Goal: Task Accomplishment & Management: Manage account settings

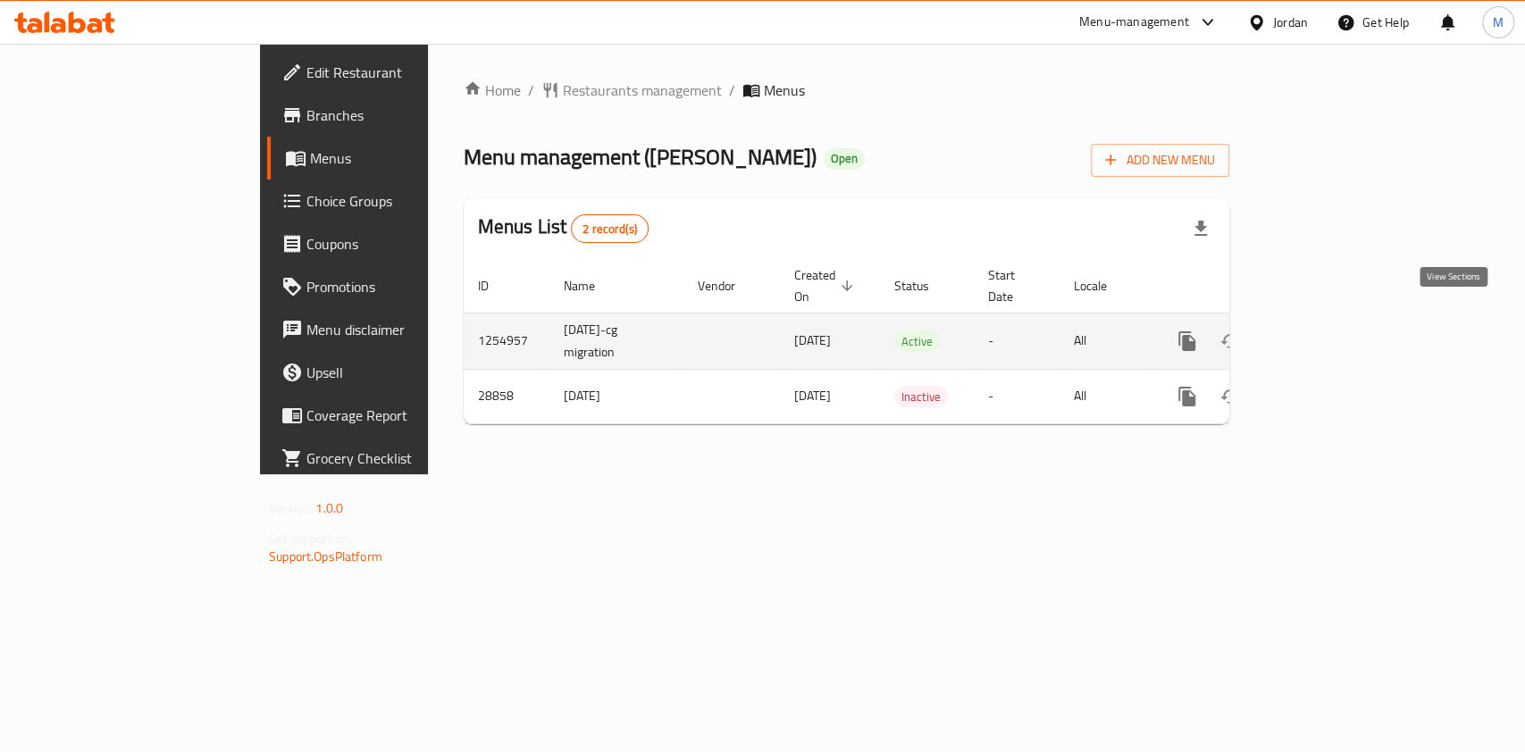
click at [1327, 331] on icon "enhanced table" at bounding box center [1315, 341] width 21 height 21
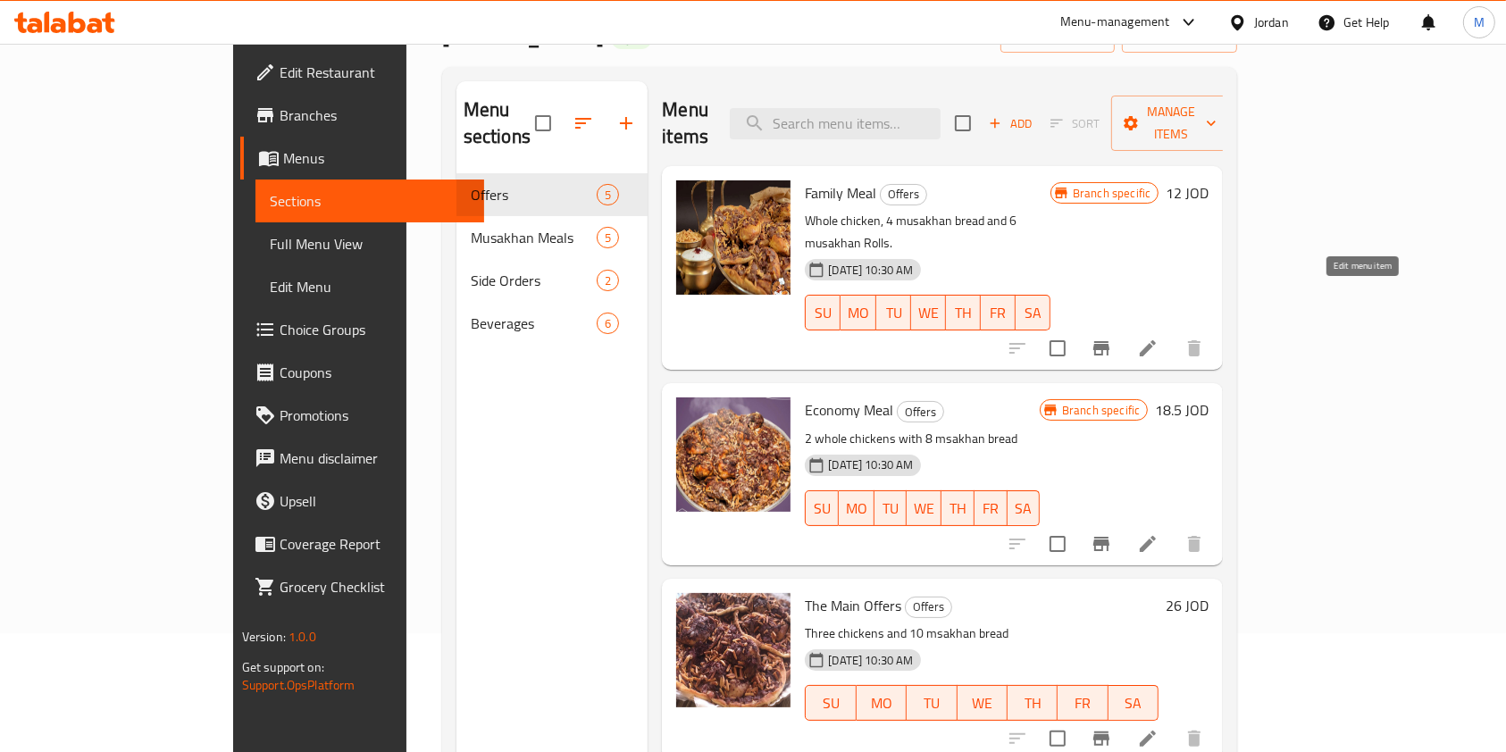
click at [1159, 338] on icon at bounding box center [1147, 348] width 21 height 21
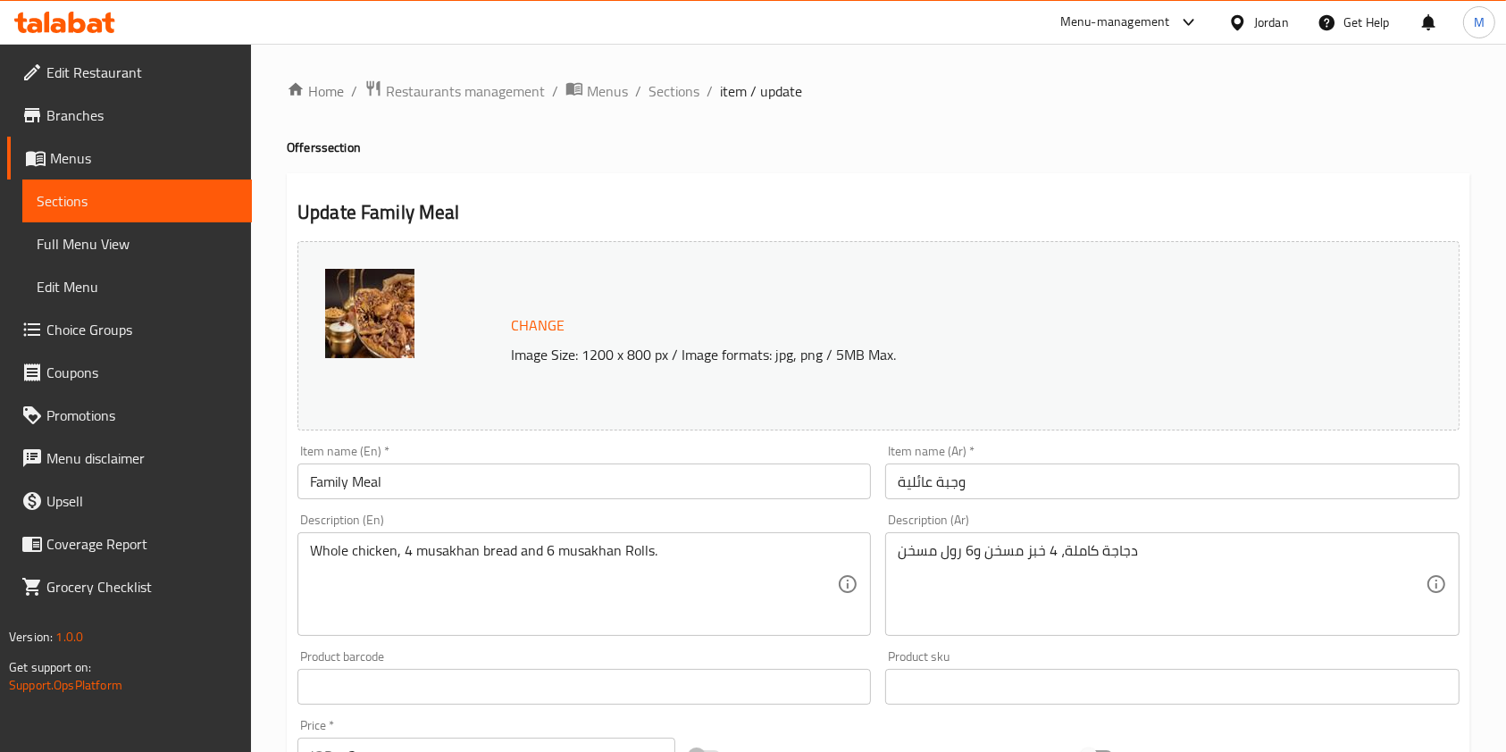
click at [300, 474] on input "Family Meal" at bounding box center [585, 482] width 574 height 36
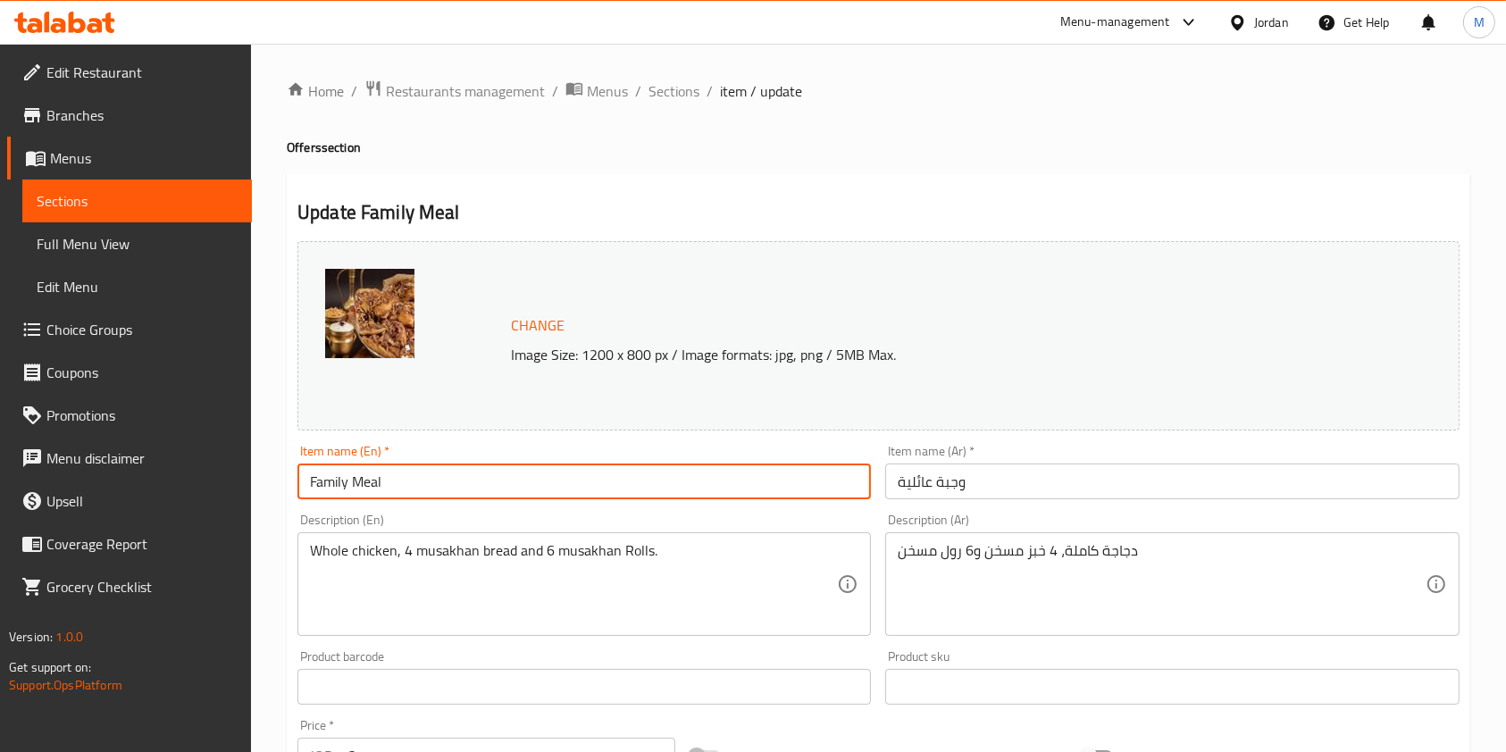
click at [457, 477] on input "Family Meal" at bounding box center [585, 482] width 574 height 36
drag, startPoint x: 454, startPoint y: 480, endPoint x: 500, endPoint y: 492, distance: 48.1
click at [500, 492] on input "Family" at bounding box center [585, 482] width 574 height 36
type input "Family Offer 1"
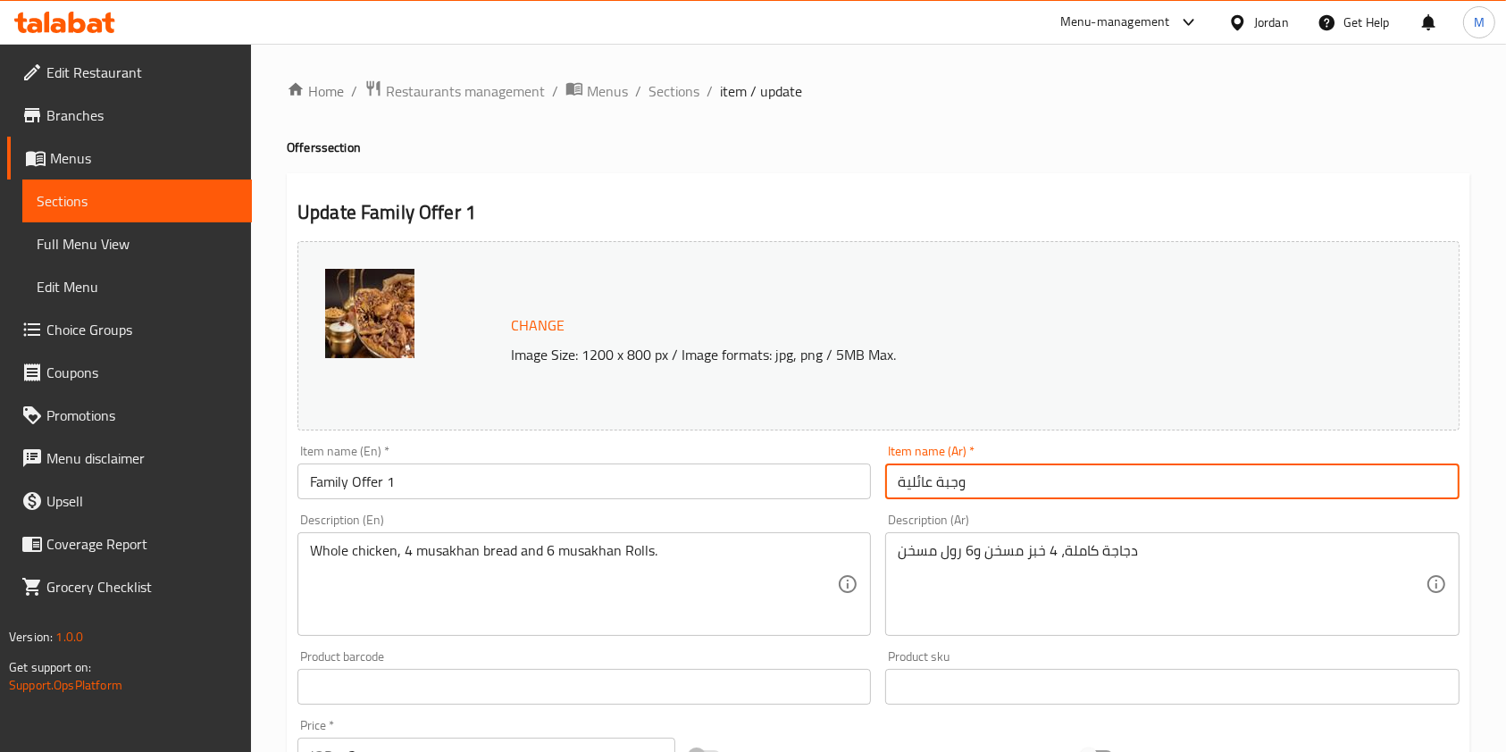
click at [896, 482] on input "وجبة عائلية" at bounding box center [1172, 482] width 574 height 36
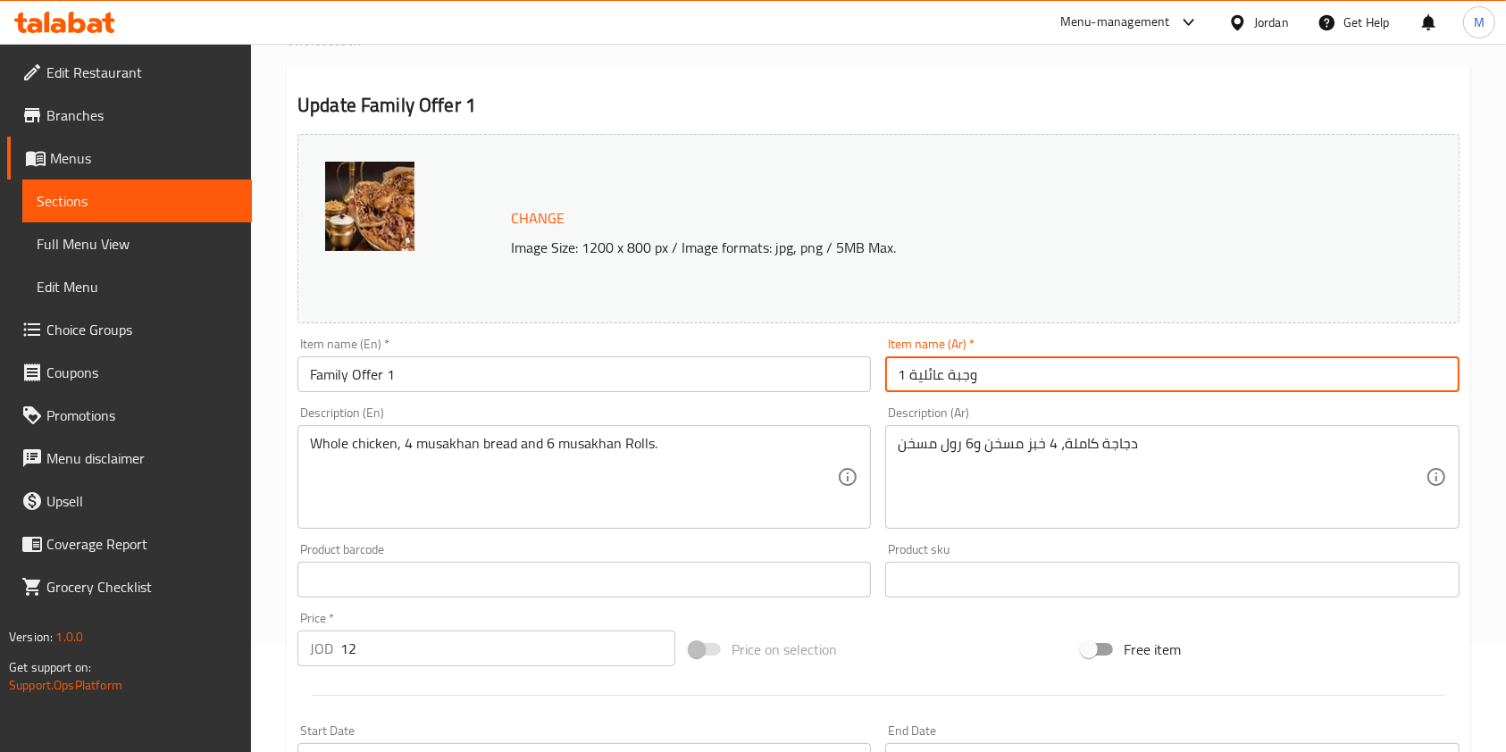
scroll to position [238, 0]
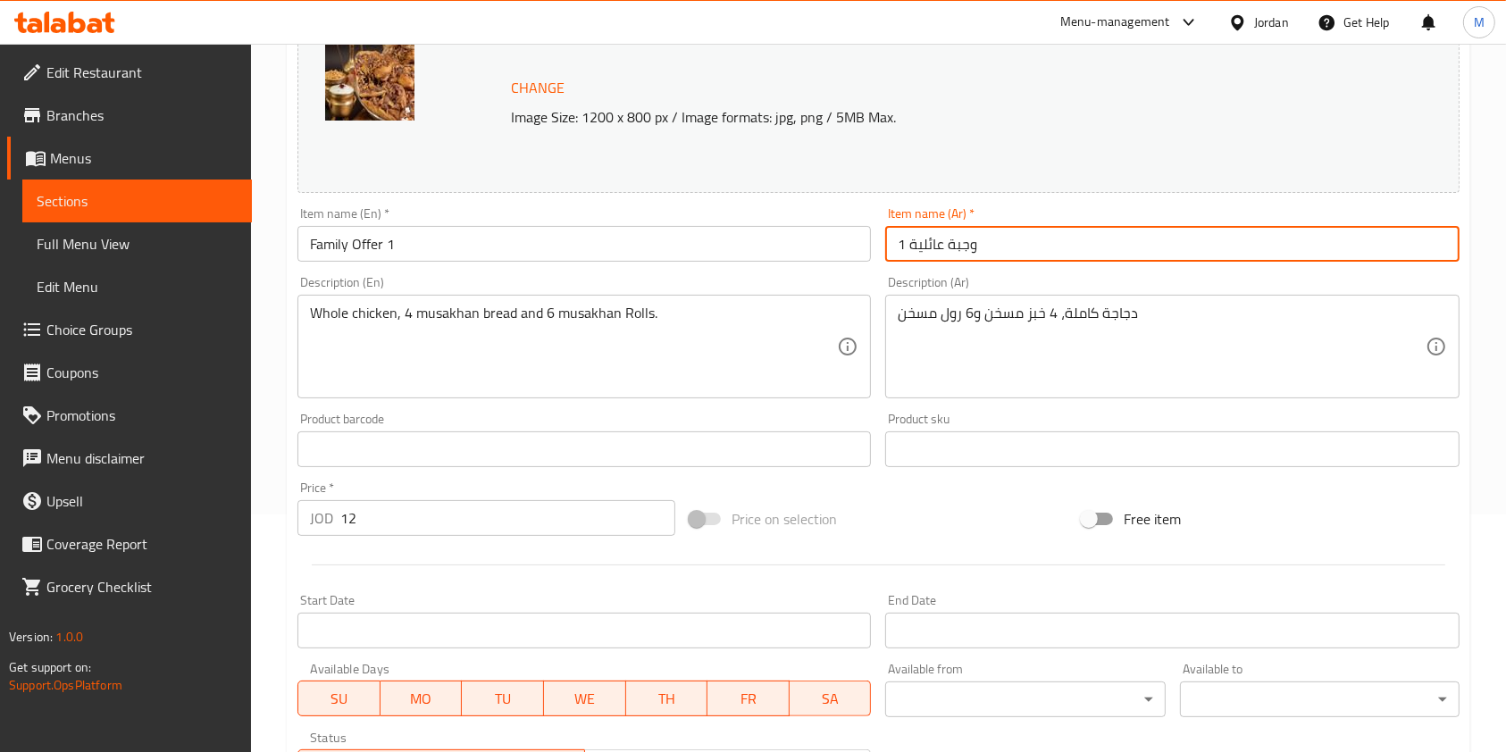
type input "1 وجبة عائلية"
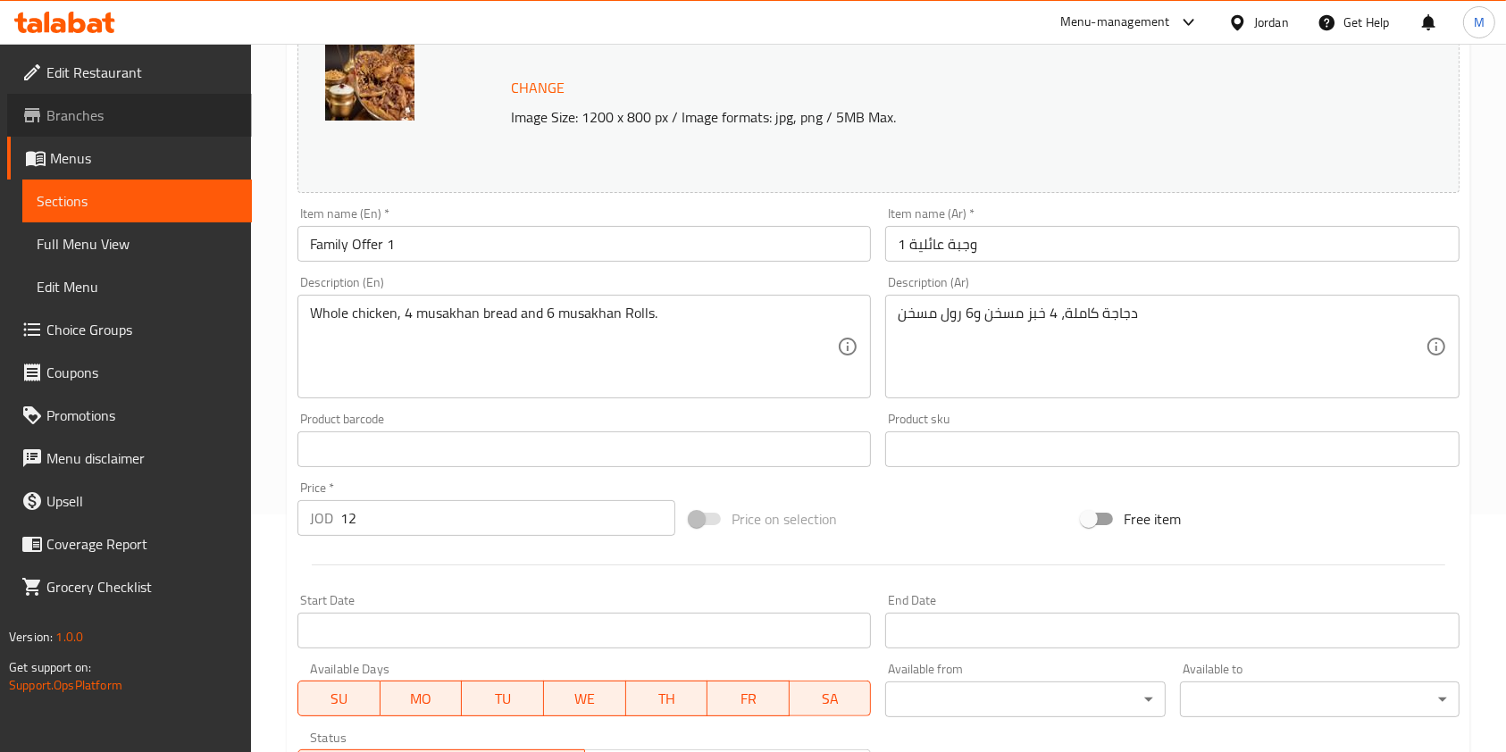
click at [90, 126] on span "Branches" at bounding box center [141, 115] width 191 height 21
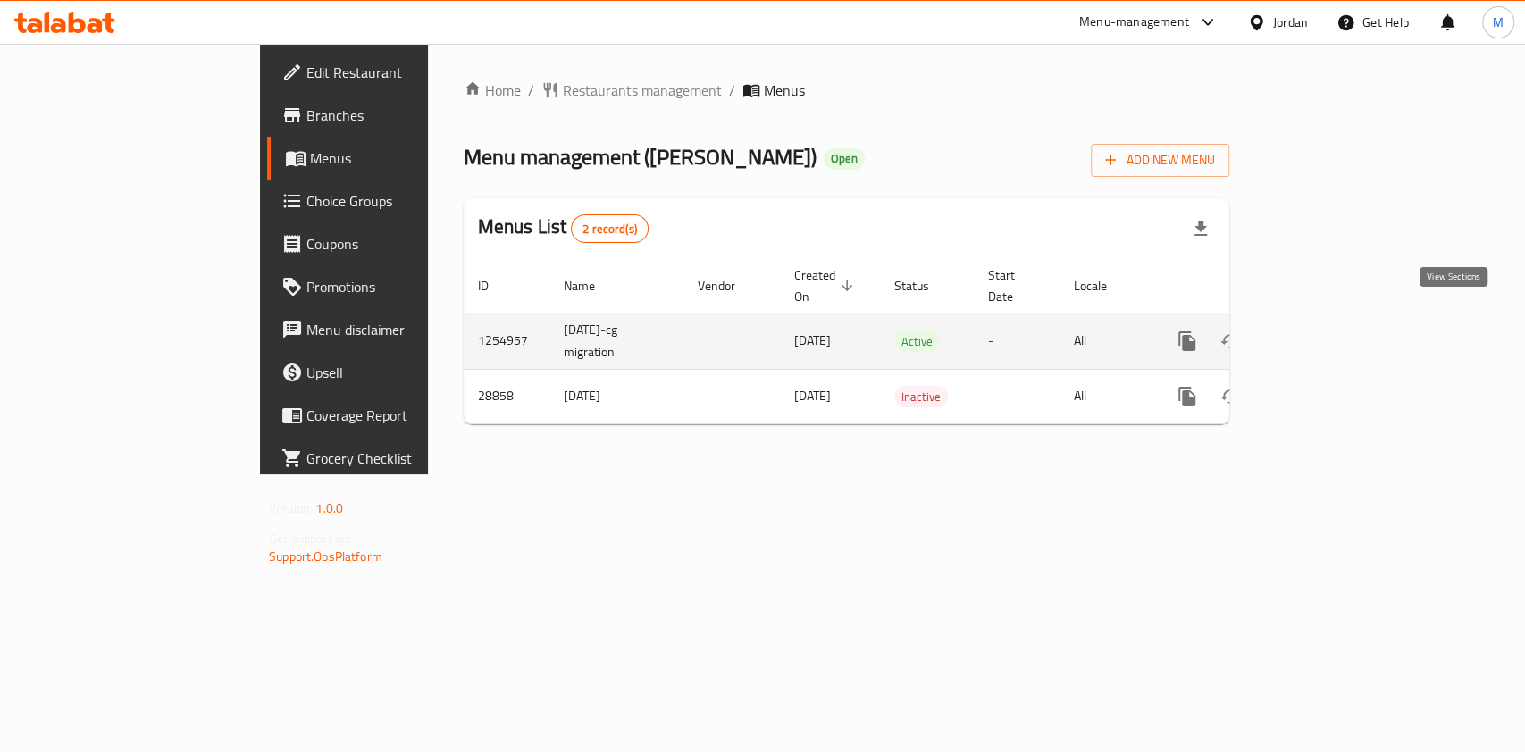
click at [1327, 331] on icon "enhanced table" at bounding box center [1315, 341] width 21 height 21
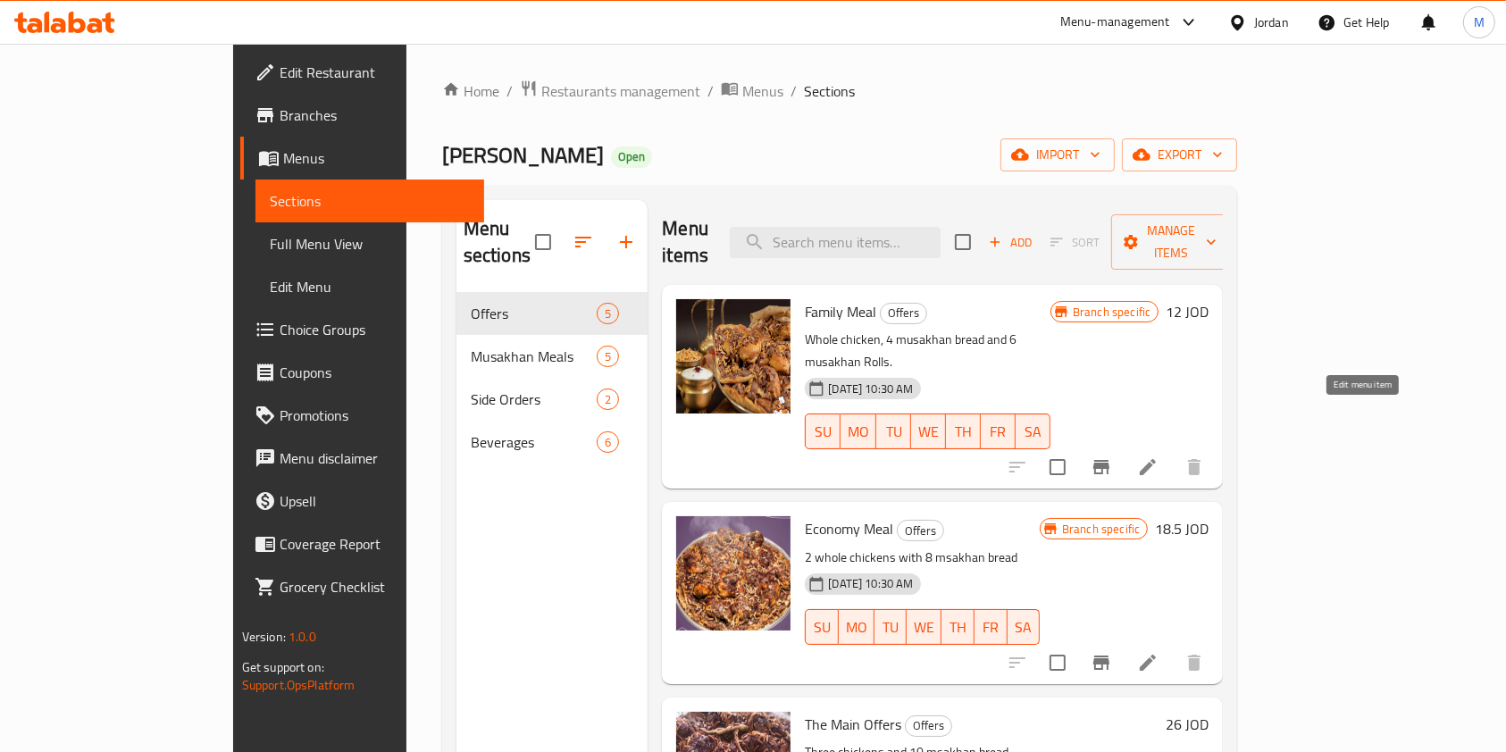
click at [1159, 457] on icon at bounding box center [1147, 467] width 21 height 21
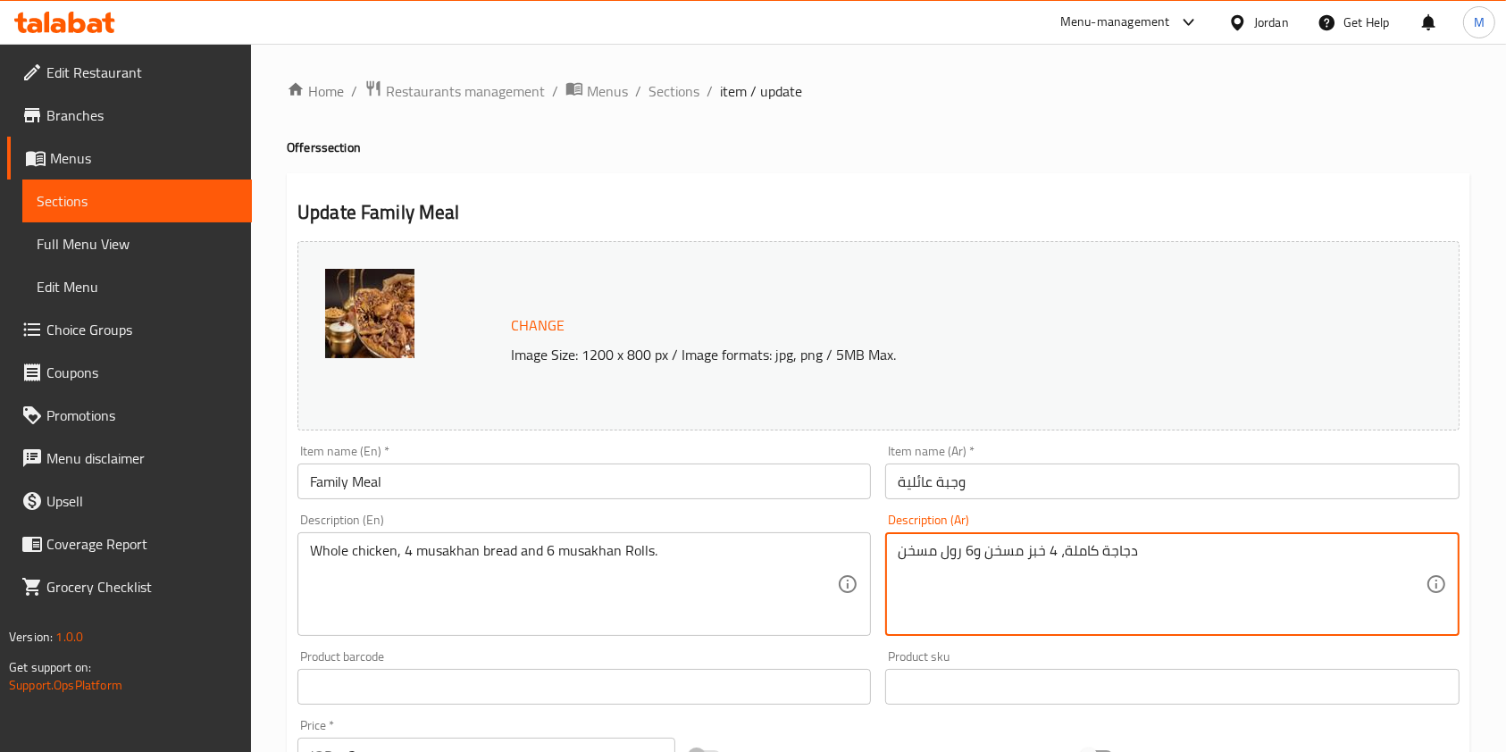
drag, startPoint x: 1153, startPoint y: 554, endPoint x: 851, endPoint y: 559, distance: 302.0
click at [1038, 633] on div "دجاجة كاملة، 4 خبز مسخن و6 رول مسخن Description (Ar)" at bounding box center [1172, 585] width 574 height 104
click at [1040, 583] on textarea "دجاجة كاملة، 4 خبز مسخن و6 رول مسخن" at bounding box center [1161, 584] width 527 height 85
drag, startPoint x: 1058, startPoint y: 554, endPoint x: 982, endPoint y: 547, distance: 76.3
click at [982, 547] on textarea "دجاجة كاملة، 4 خبز مسخن و6 رول مسخن" at bounding box center [1161, 584] width 527 height 85
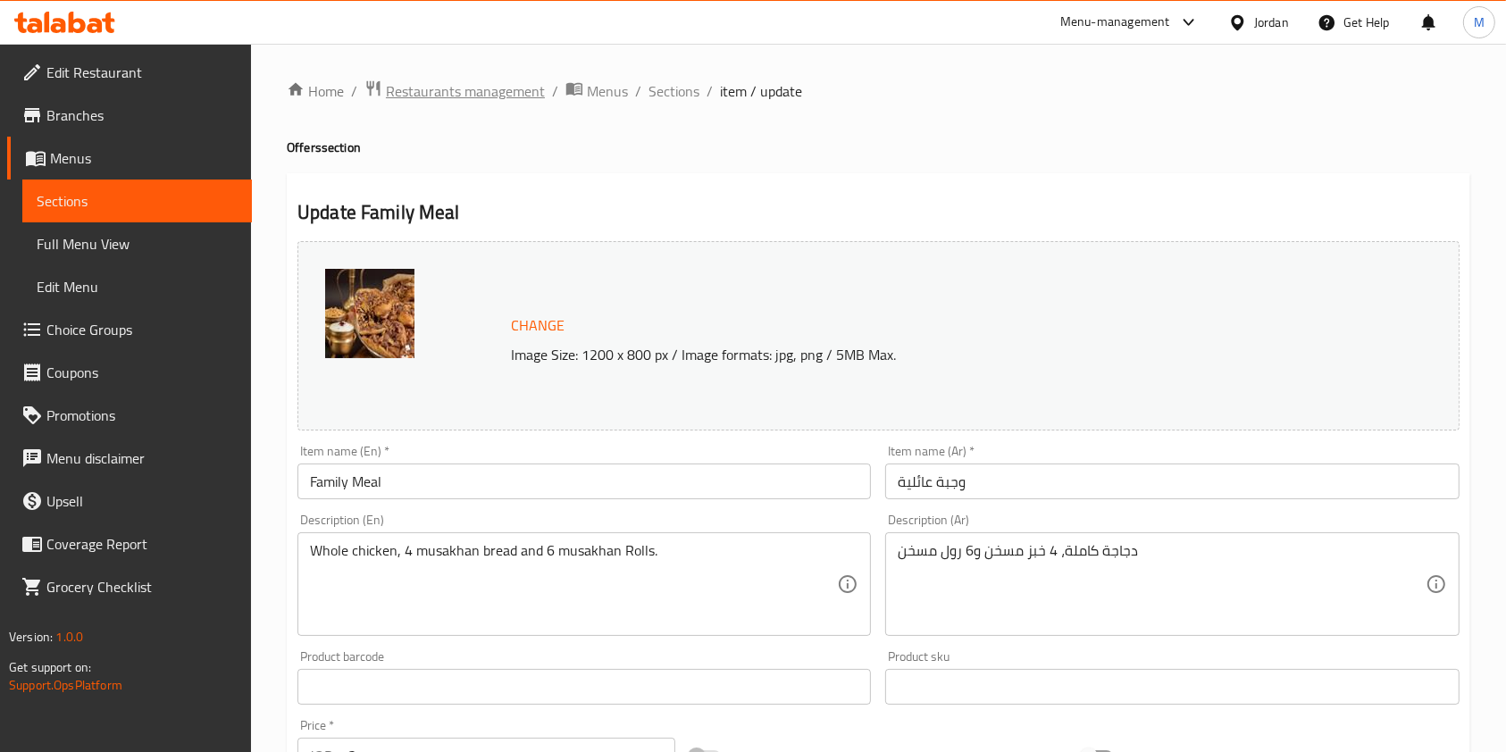
click at [483, 95] on span "Restaurants management" at bounding box center [465, 90] width 159 height 21
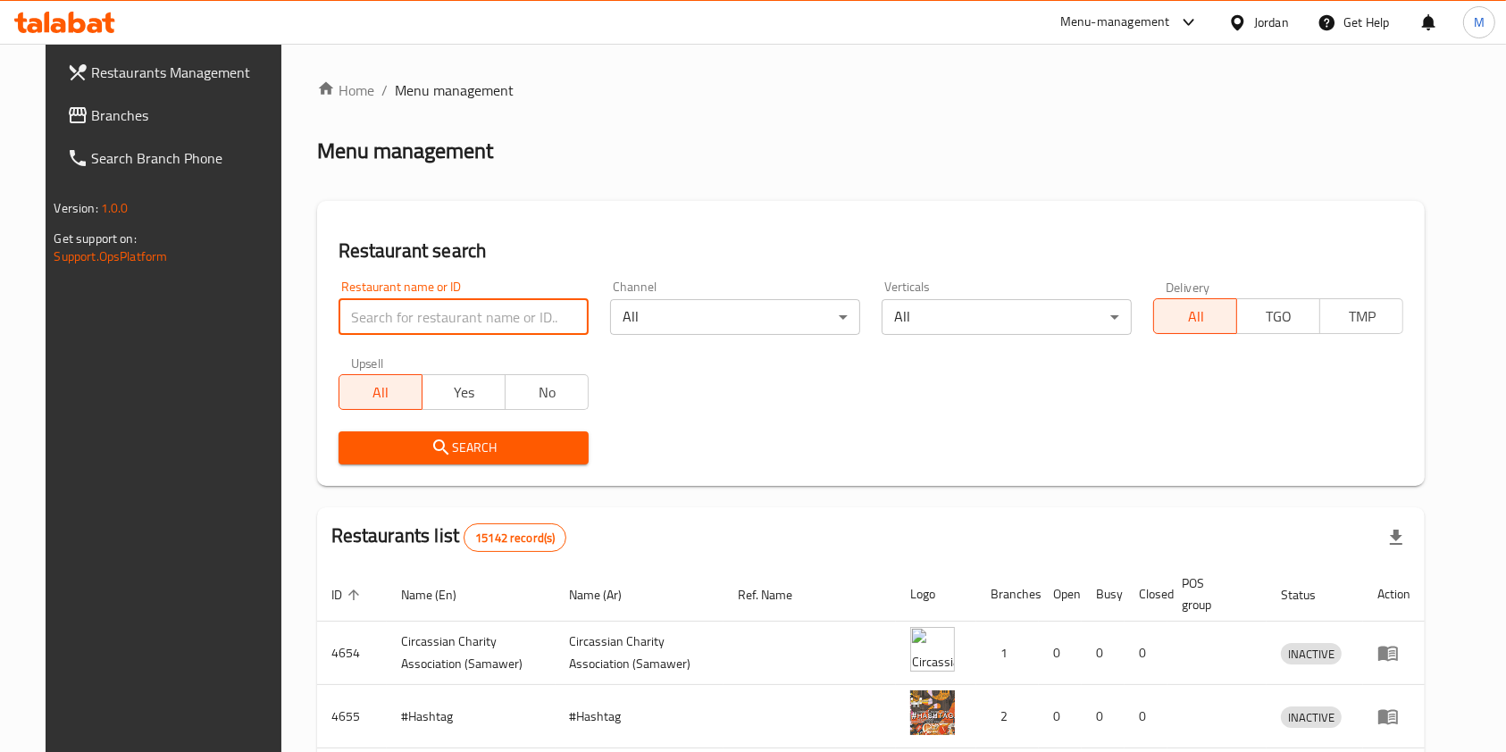
click at [534, 304] on input "search" at bounding box center [464, 317] width 250 height 36
type input "a"
type input "مسخن الحندويل"
click button "Search" at bounding box center [464, 448] width 250 height 33
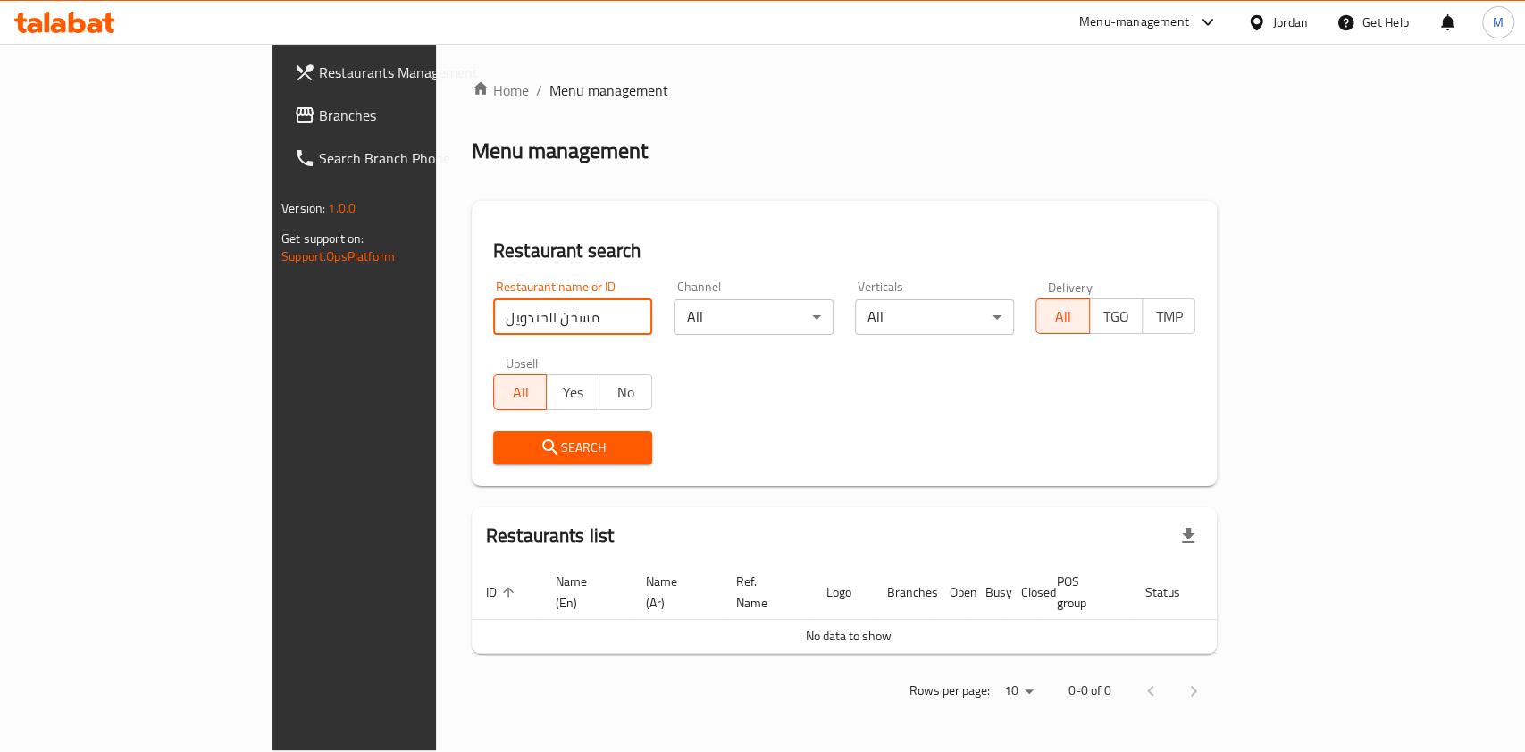
drag, startPoint x: 424, startPoint y: 318, endPoint x: 122, endPoint y: 310, distance: 302.1
click at [273, 313] on div "Restaurants Management Branches Search Branch Phone Version: 1.0.0 Get support …" at bounding box center [763, 397] width 980 height 707
type input "مسخن الجندويل"
click button "Search" at bounding box center [573, 448] width 160 height 33
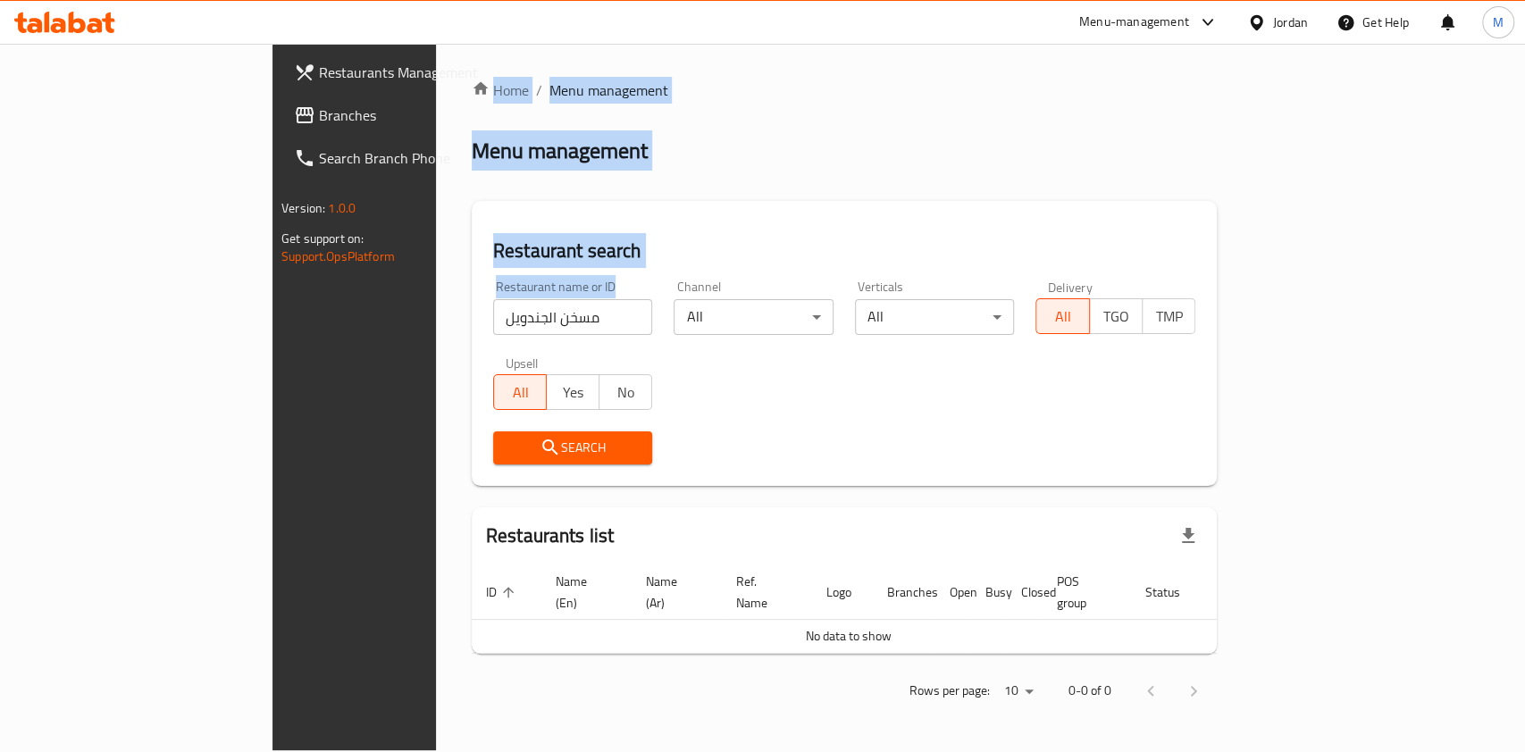
drag, startPoint x: 466, startPoint y: 293, endPoint x: 125, endPoint y: 358, distance: 346.6
click at [273, 358] on div "Restaurants Management Branches Search Branch Phone Version: 1.0.0 Get support …" at bounding box center [763, 397] width 980 height 707
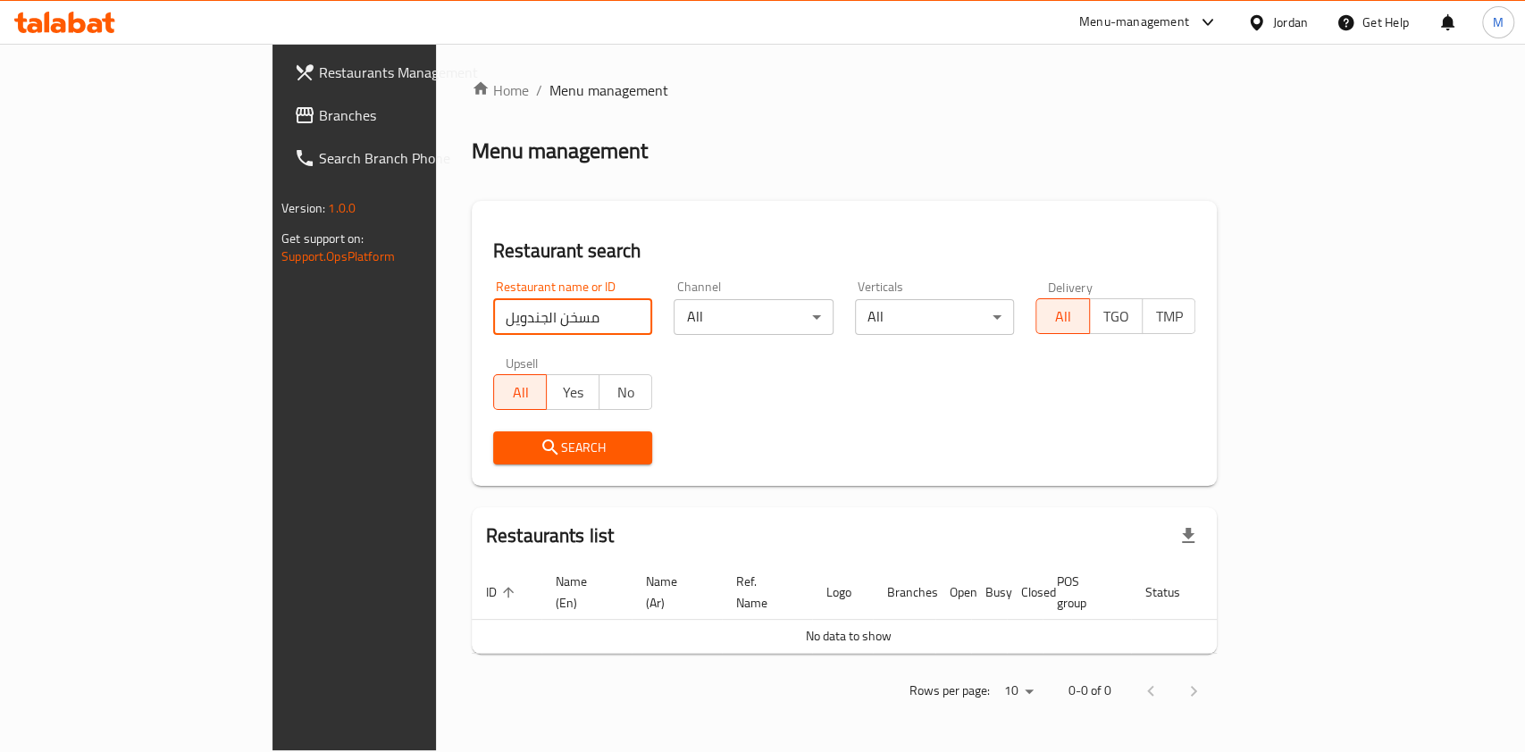
click at [493, 324] on input "مسخن الجندويل" at bounding box center [573, 317] width 160 height 36
click at [493, 325] on input "مسخن الجندويل" at bounding box center [573, 317] width 160 height 36
click button "Search" at bounding box center [573, 448] width 160 height 33
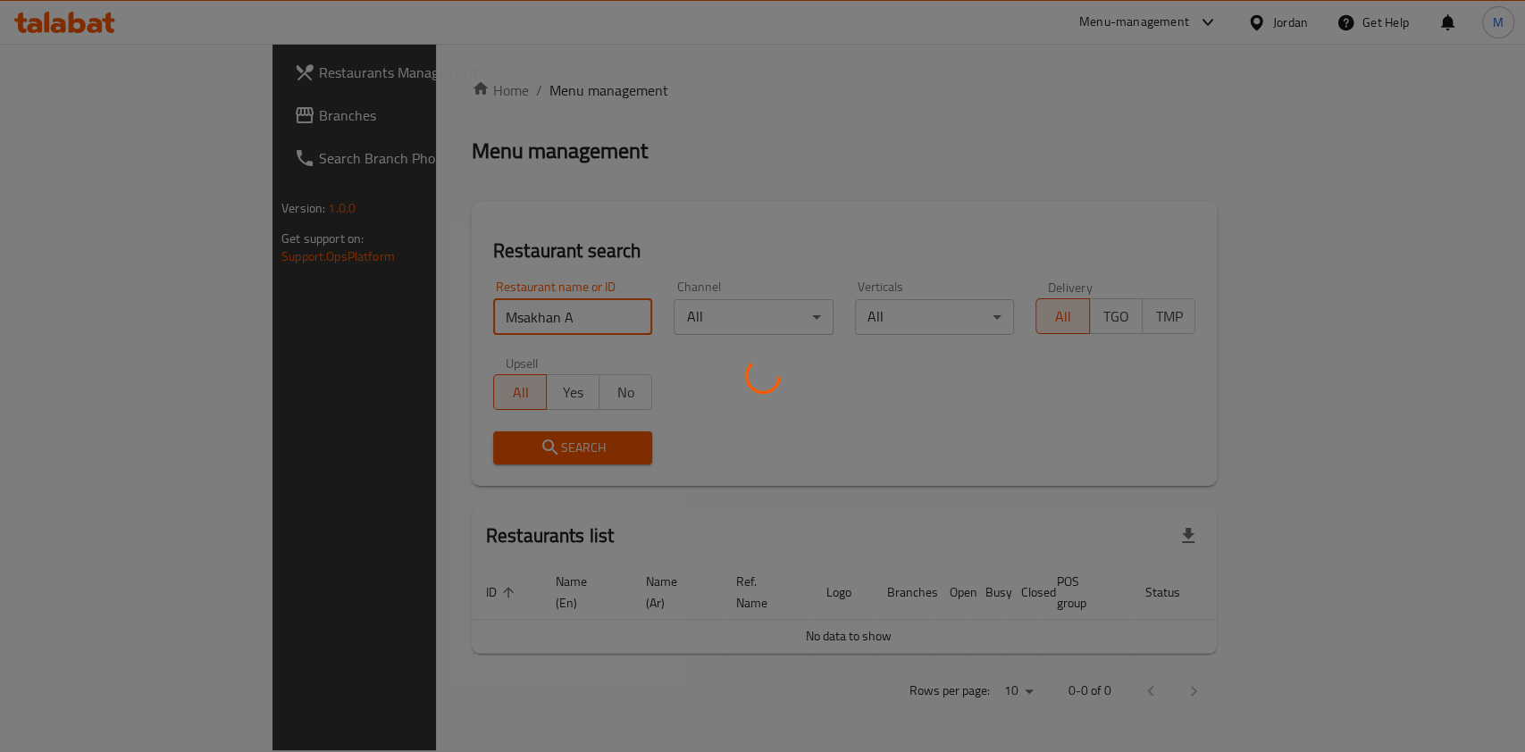
type input "Msakhan"
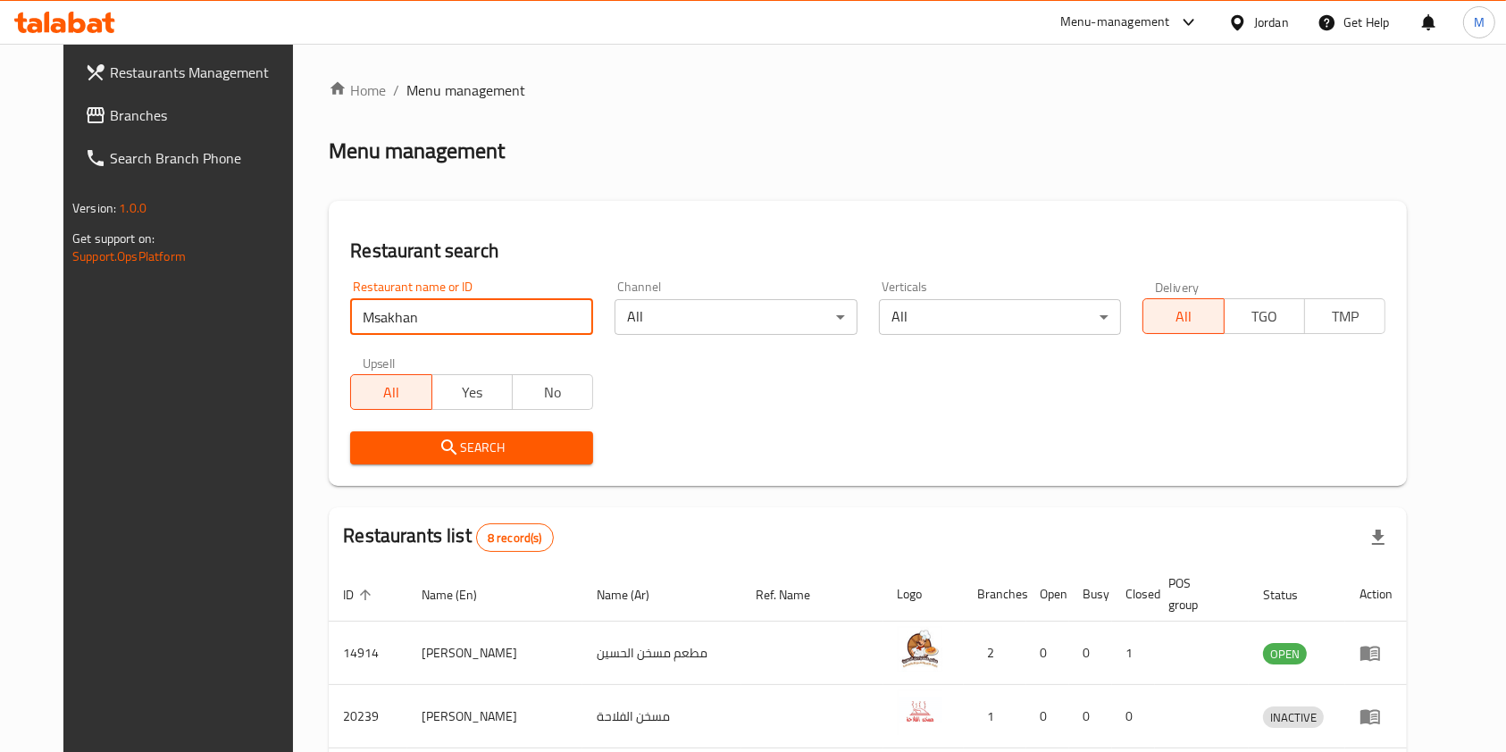
drag, startPoint x: 422, startPoint y: 311, endPoint x: 120, endPoint y: 327, distance: 302.4
click at [122, 327] on div "Restaurants Management Branches Search Branch Phone Version: 1.0.0 Get support …" at bounding box center [753, 642] width 1380 height 1197
type input "طلة الجندويل"
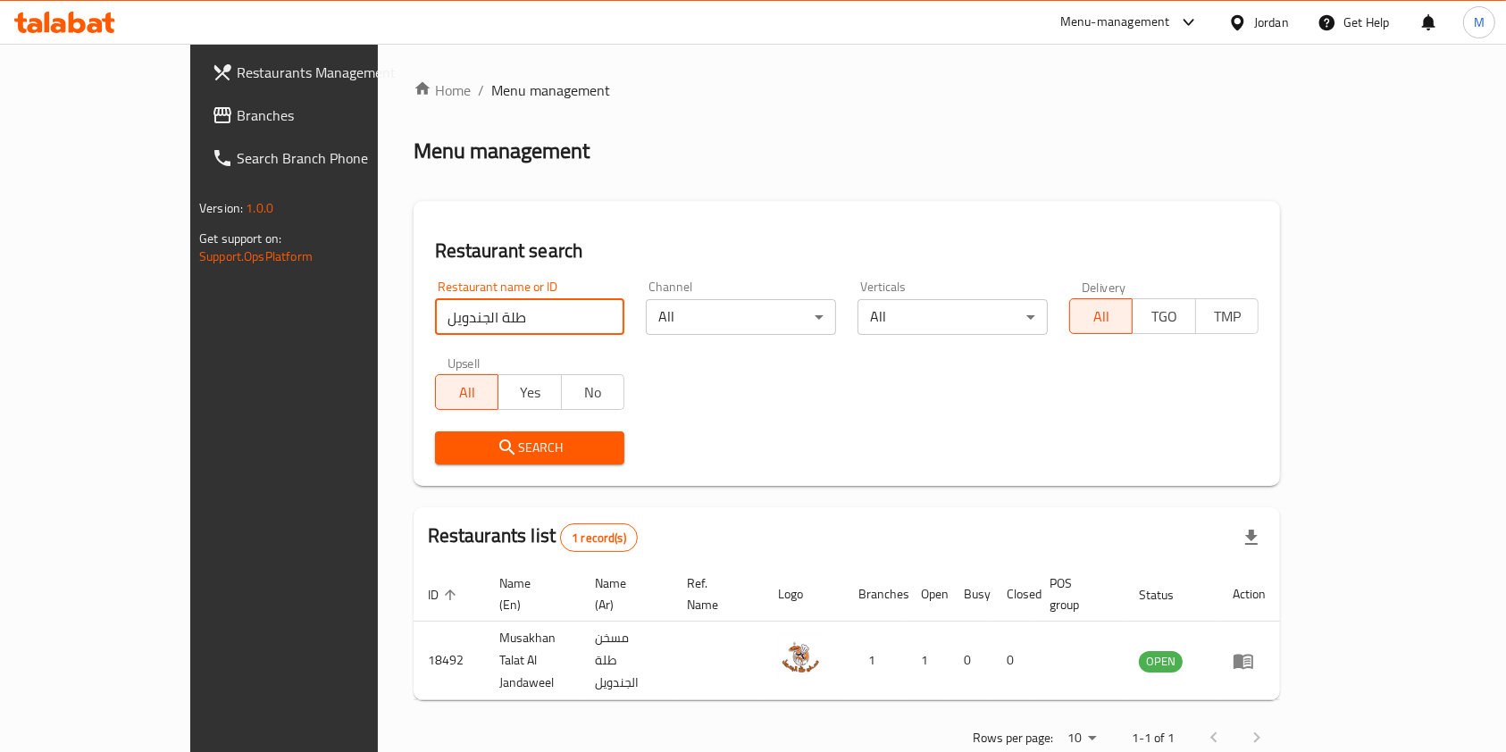
scroll to position [9, 0]
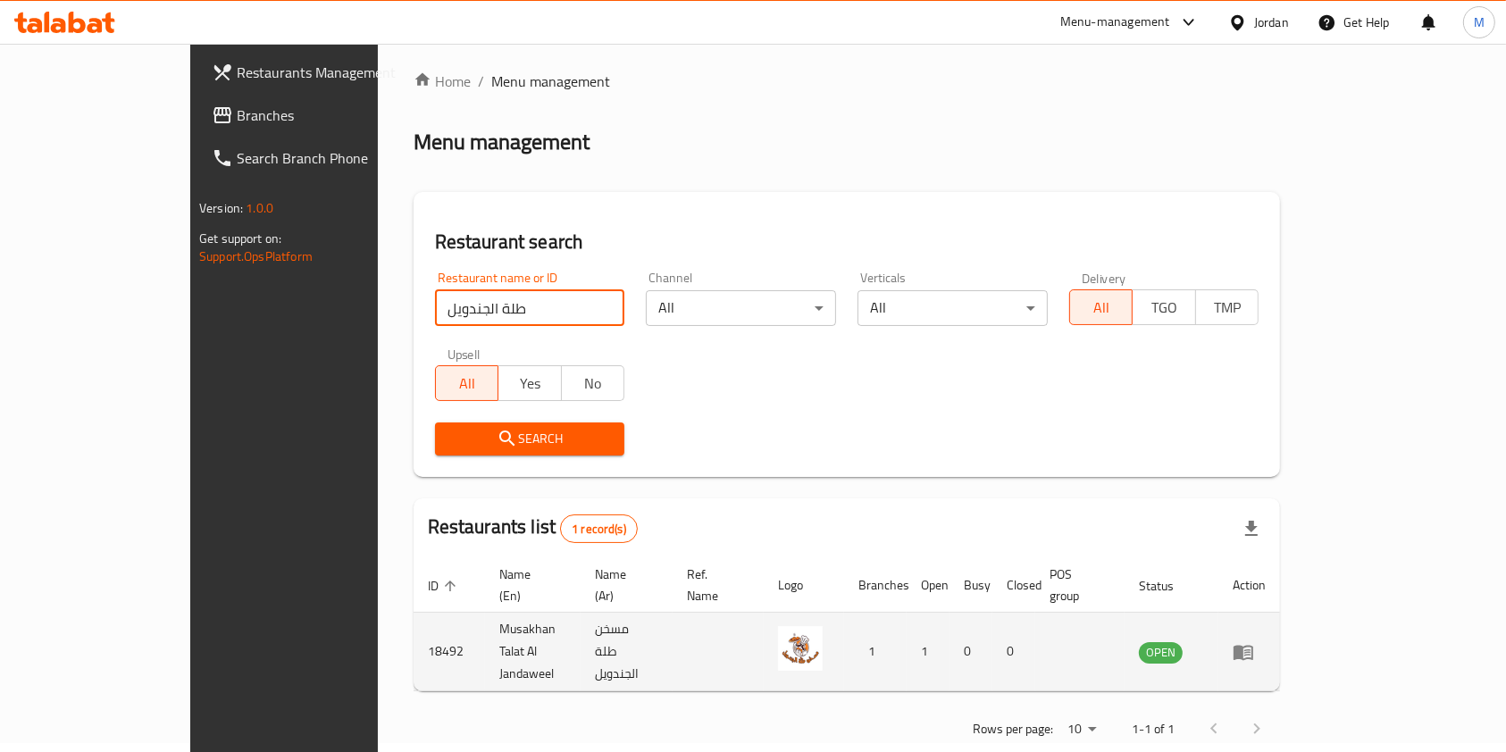
click at [1280, 640] on td "enhanced table" at bounding box center [1250, 652] width 62 height 79
click at [1254, 642] on icon "enhanced table" at bounding box center [1243, 652] width 21 height 21
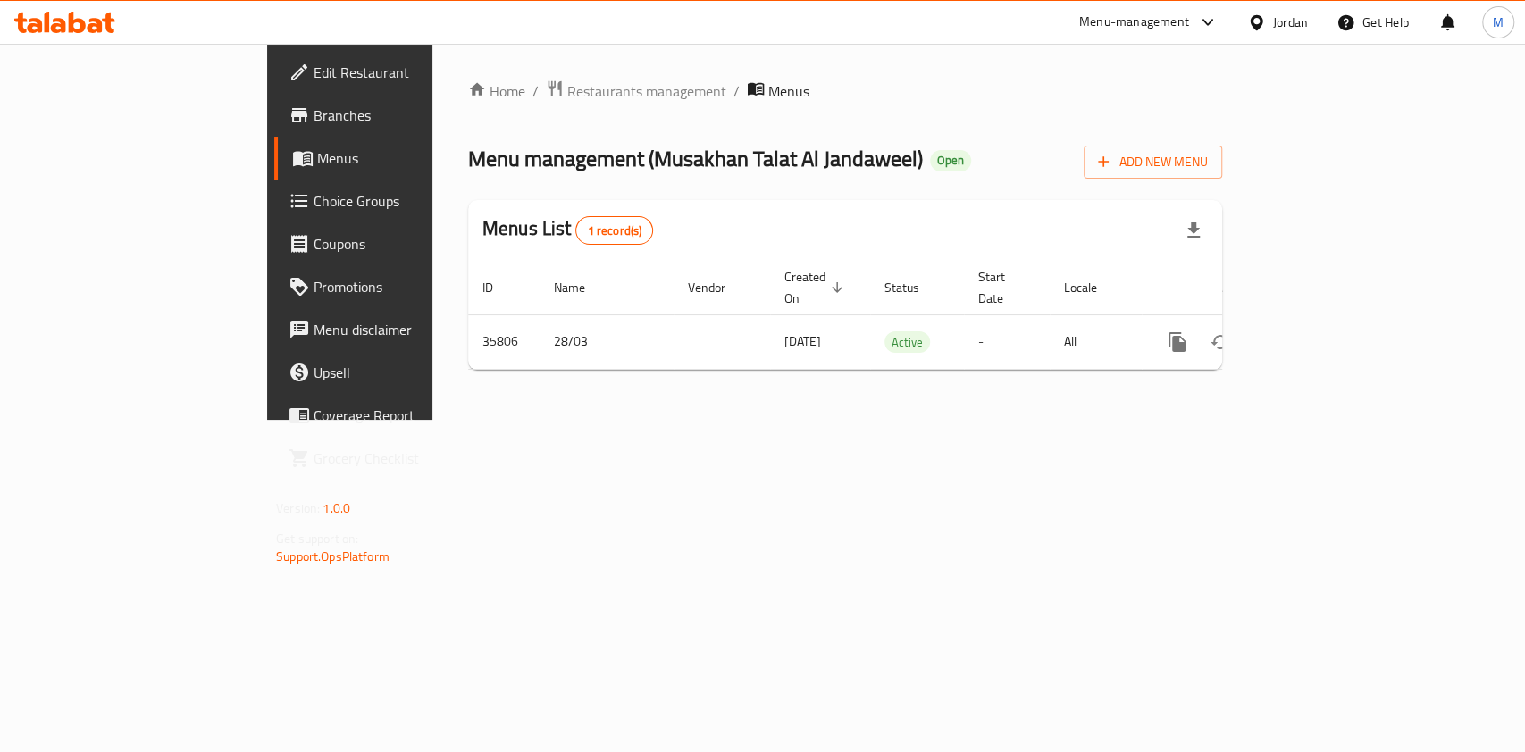
click at [314, 125] on span "Branches" at bounding box center [411, 115] width 194 height 21
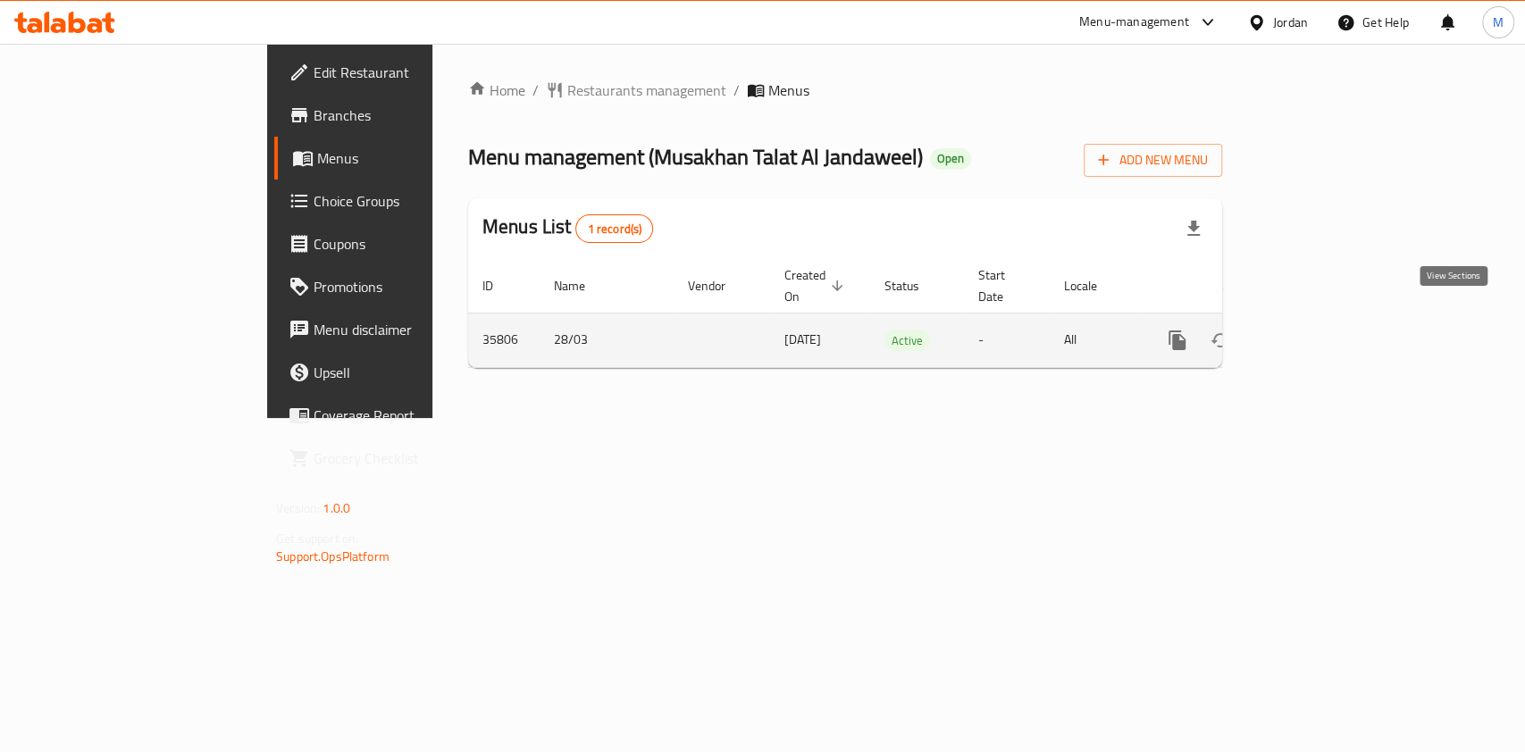
click at [1328, 329] on link "enhanced table" at bounding box center [1306, 340] width 43 height 43
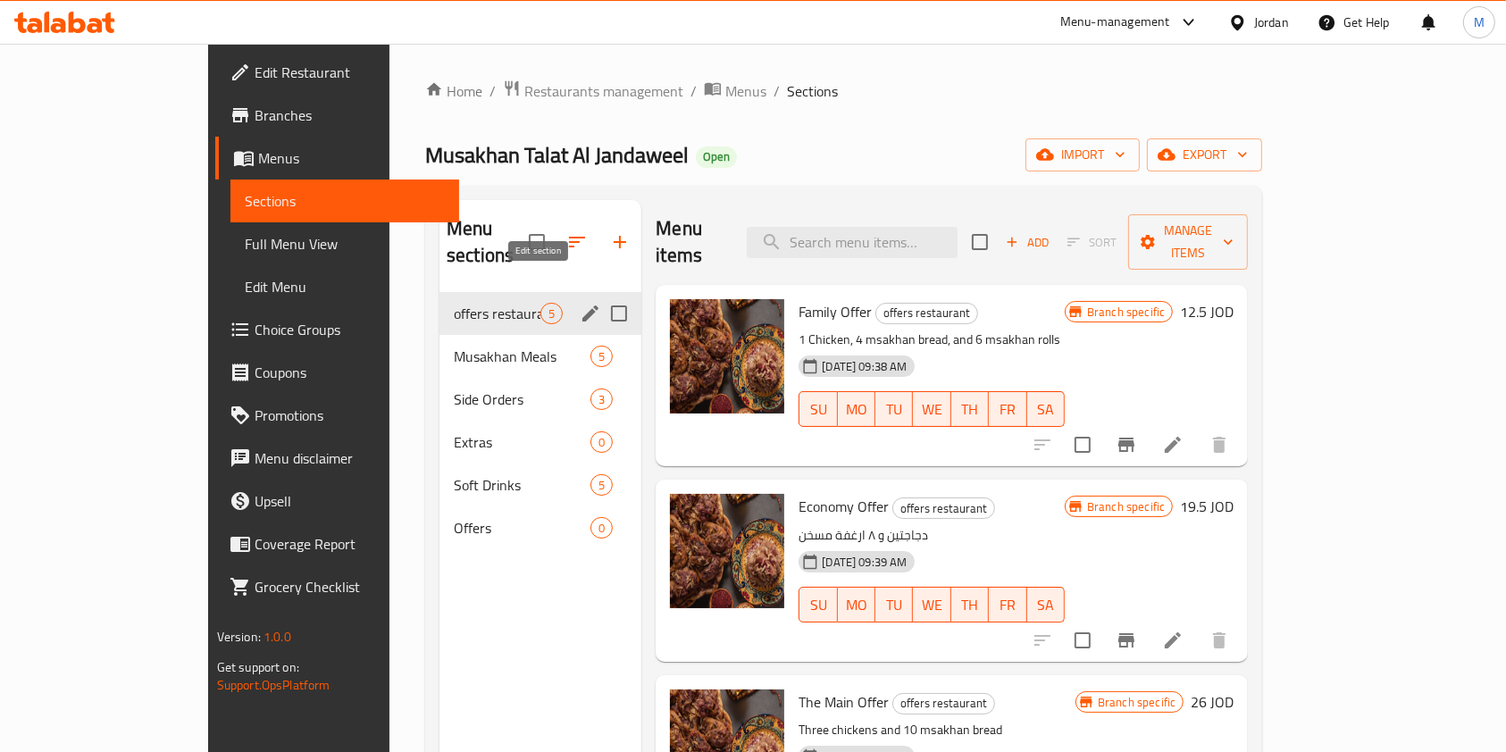
click at [580, 303] on icon "edit" at bounding box center [590, 313] width 21 height 21
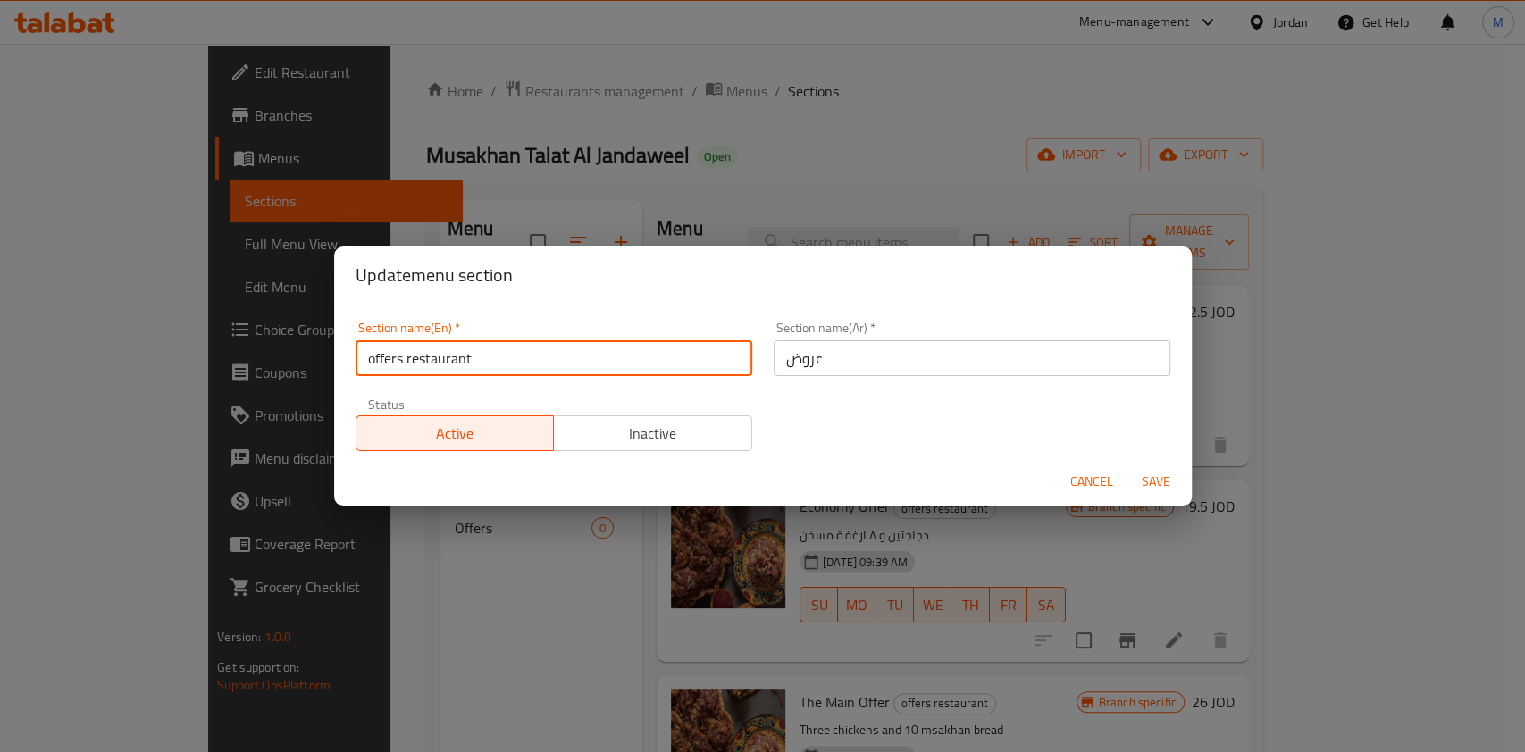
click at [375, 360] on input "offers restaurant" at bounding box center [554, 358] width 397 height 36
type input "Offers restaurant"
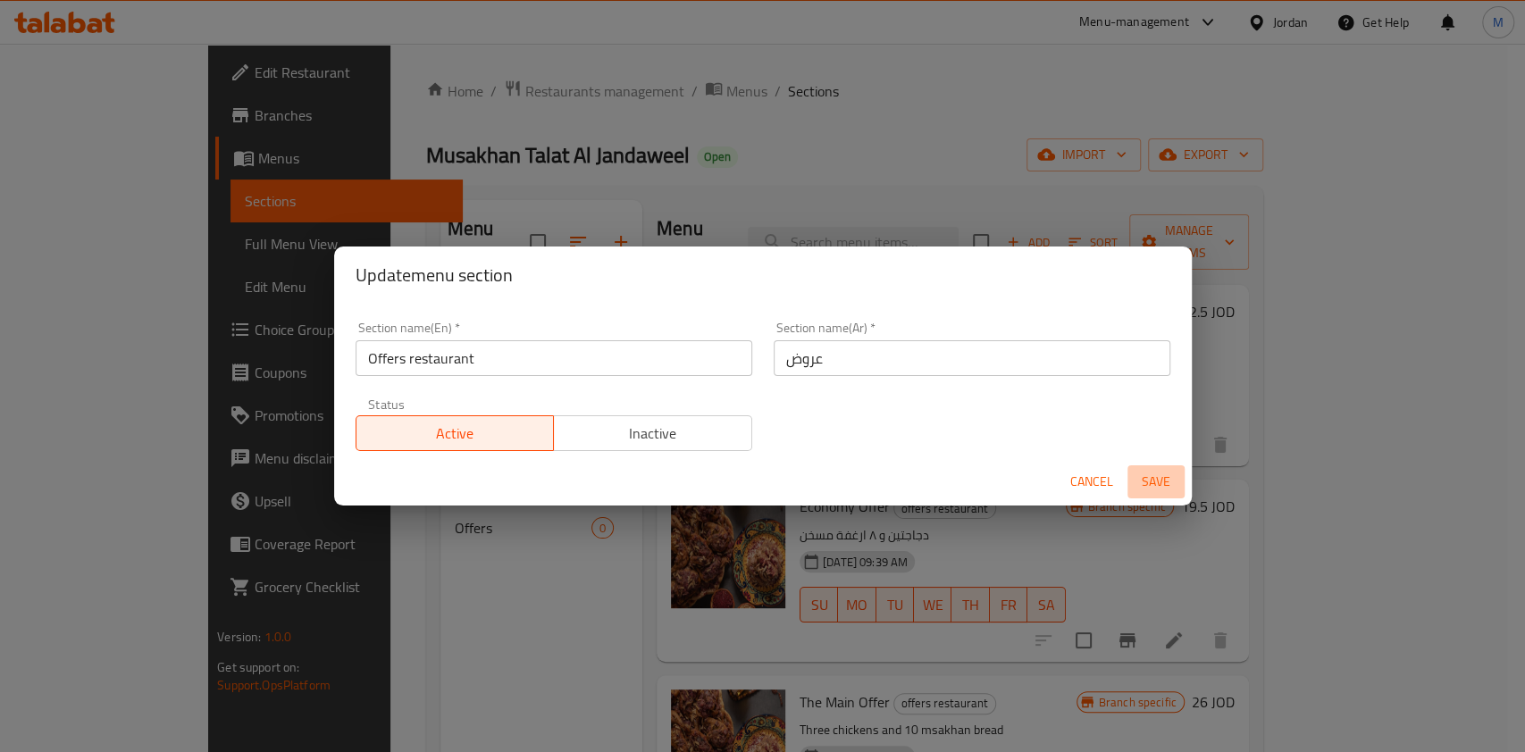
click at [1158, 475] on span "Save" at bounding box center [1156, 482] width 43 height 22
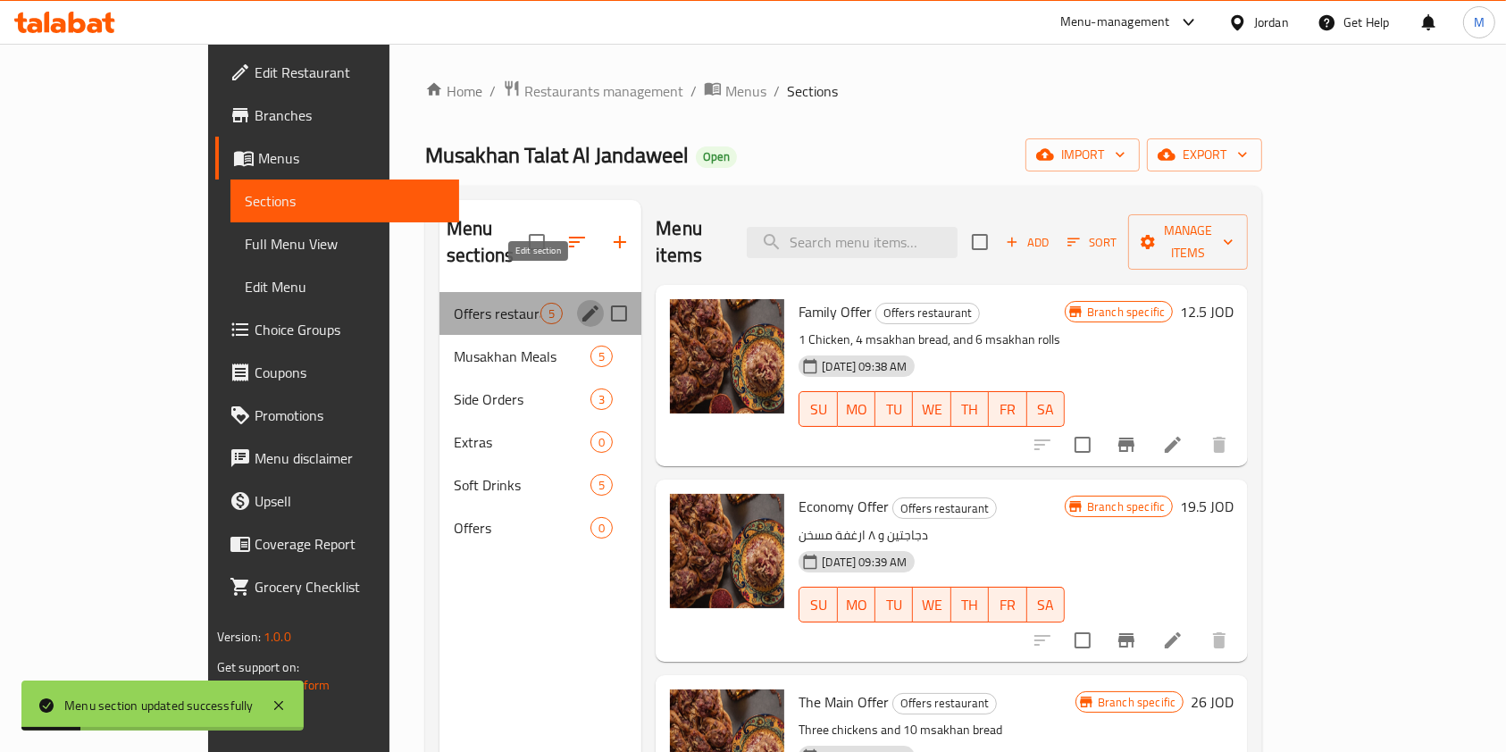
click at [580, 303] on icon "edit" at bounding box center [590, 313] width 21 height 21
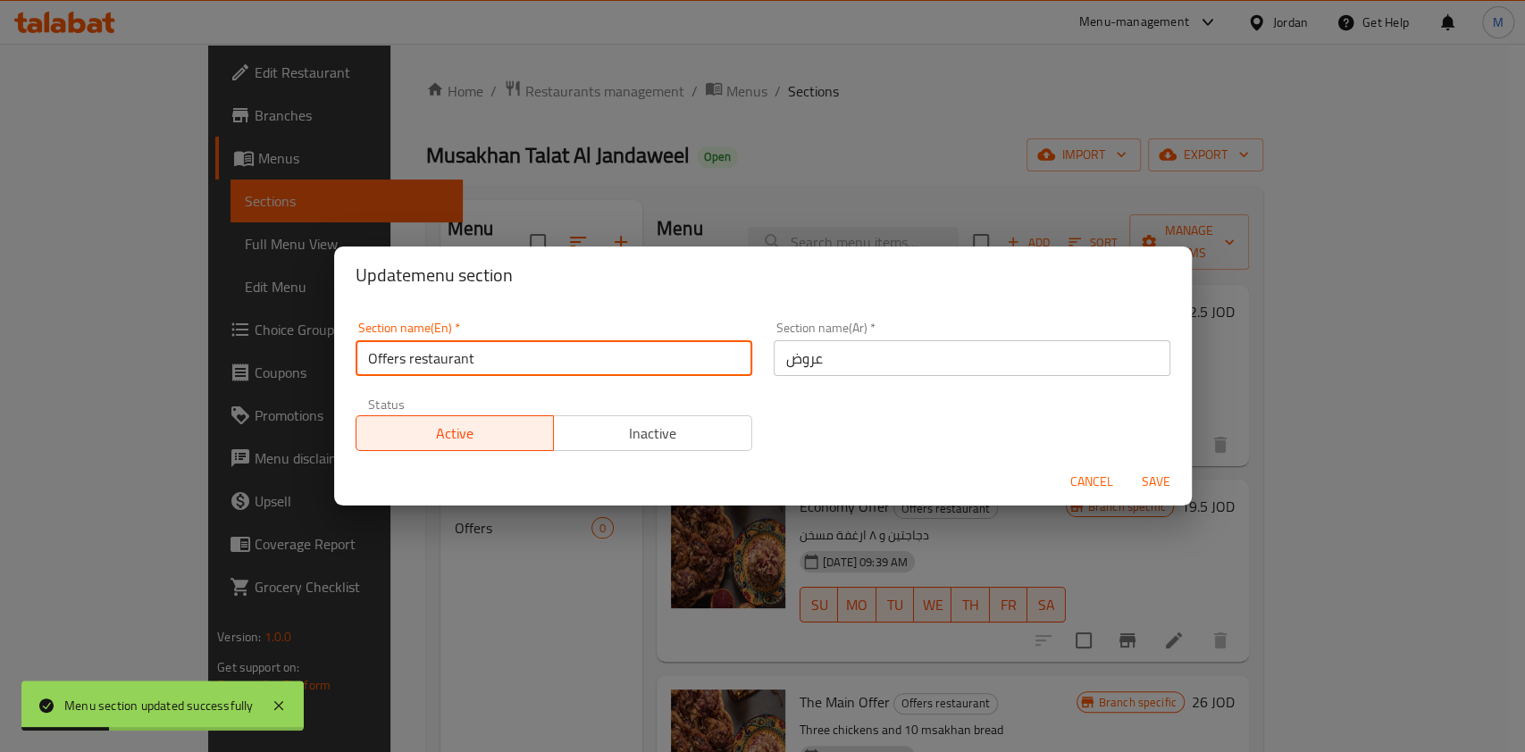
drag, startPoint x: 179, startPoint y: 367, endPoint x: 141, endPoint y: 367, distance: 37.5
click at [141, 367] on div "Update menu section Section name(En)   * Offers restaurant Section name(En) * S…" at bounding box center [762, 376] width 1525 height 752
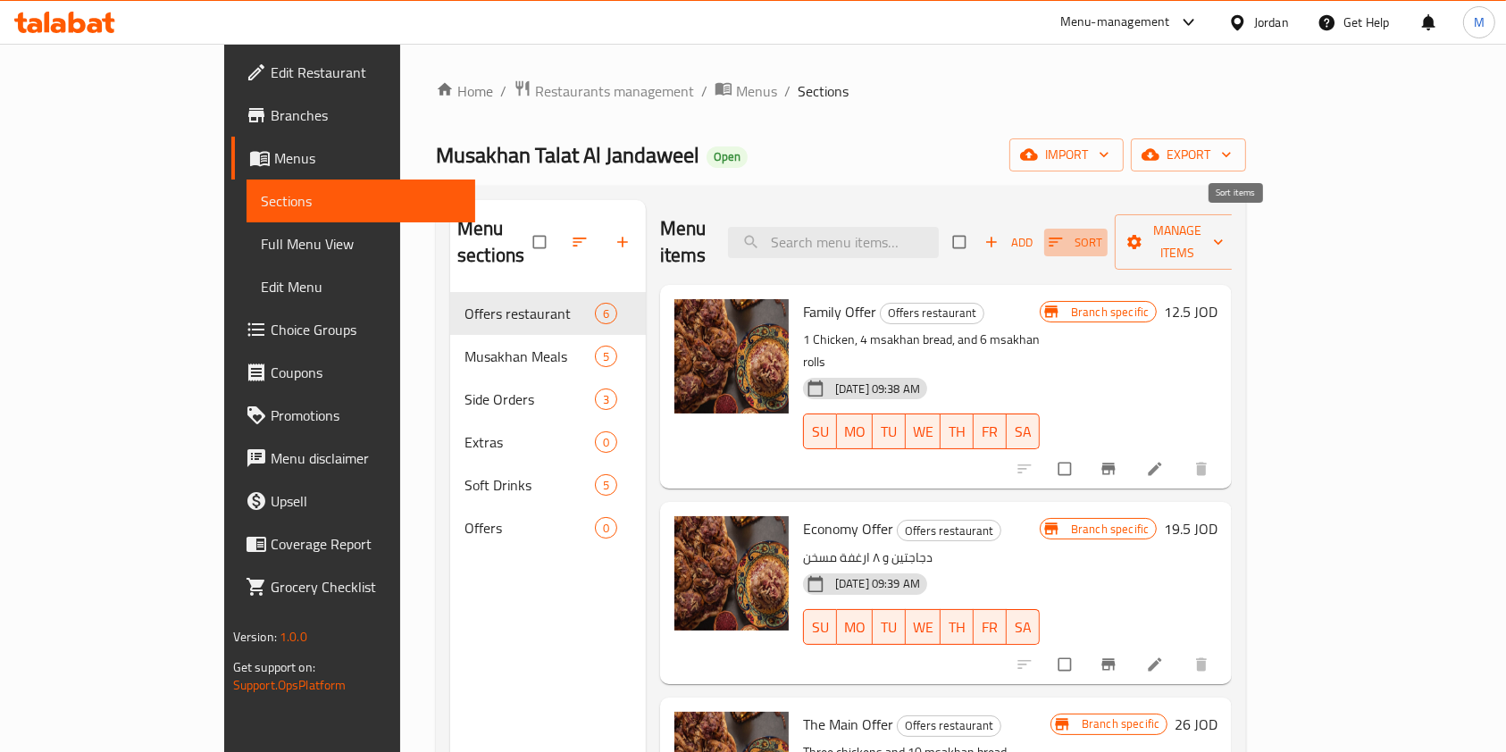
click at [1103, 232] on span "Sort" at bounding box center [1076, 242] width 55 height 21
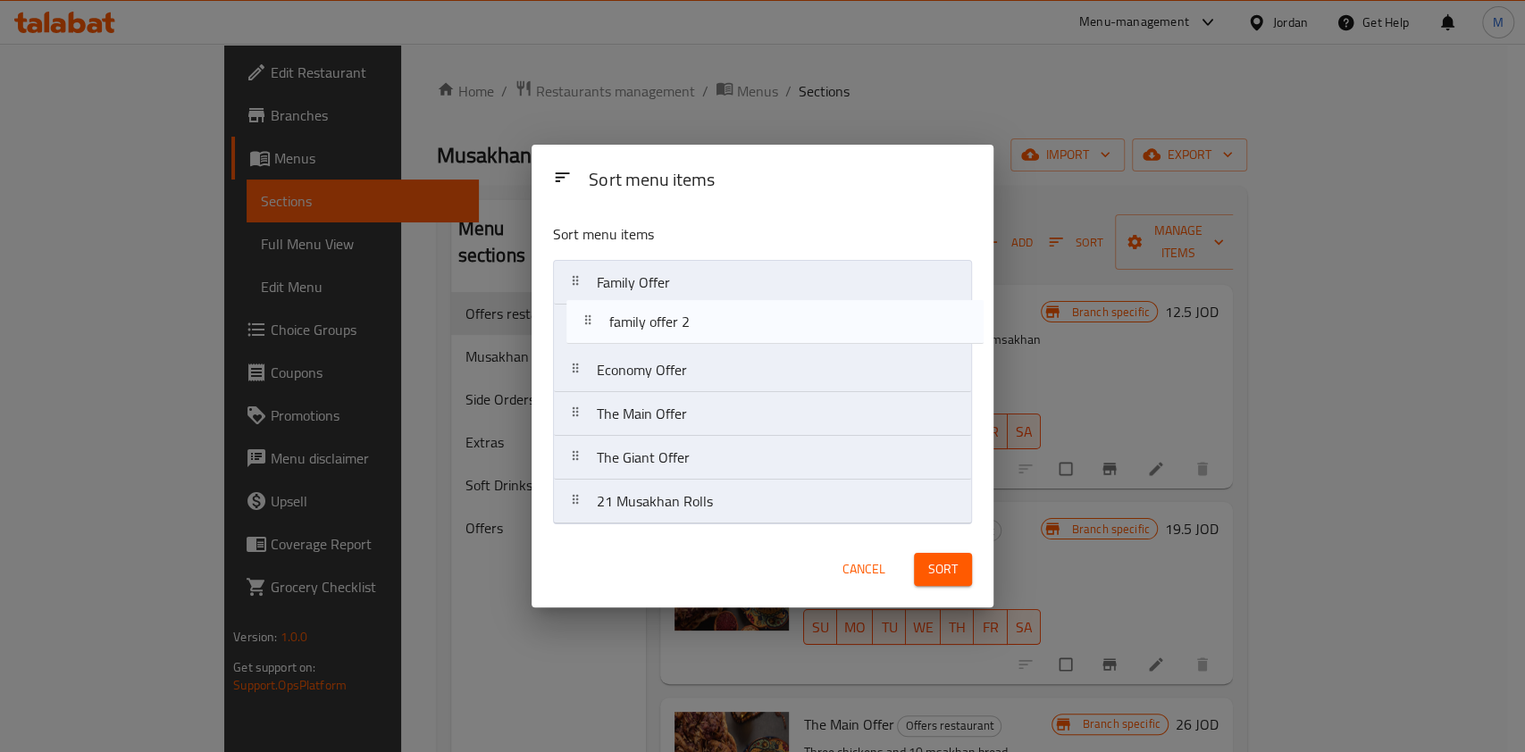
drag, startPoint x: 720, startPoint y: 457, endPoint x: 734, endPoint y: 307, distance: 149.8
click at [734, 307] on nav "Family Offer Economy Offer The Main Offer The Giant Offer family offer 2 21 Mus…" at bounding box center [762, 392] width 419 height 264
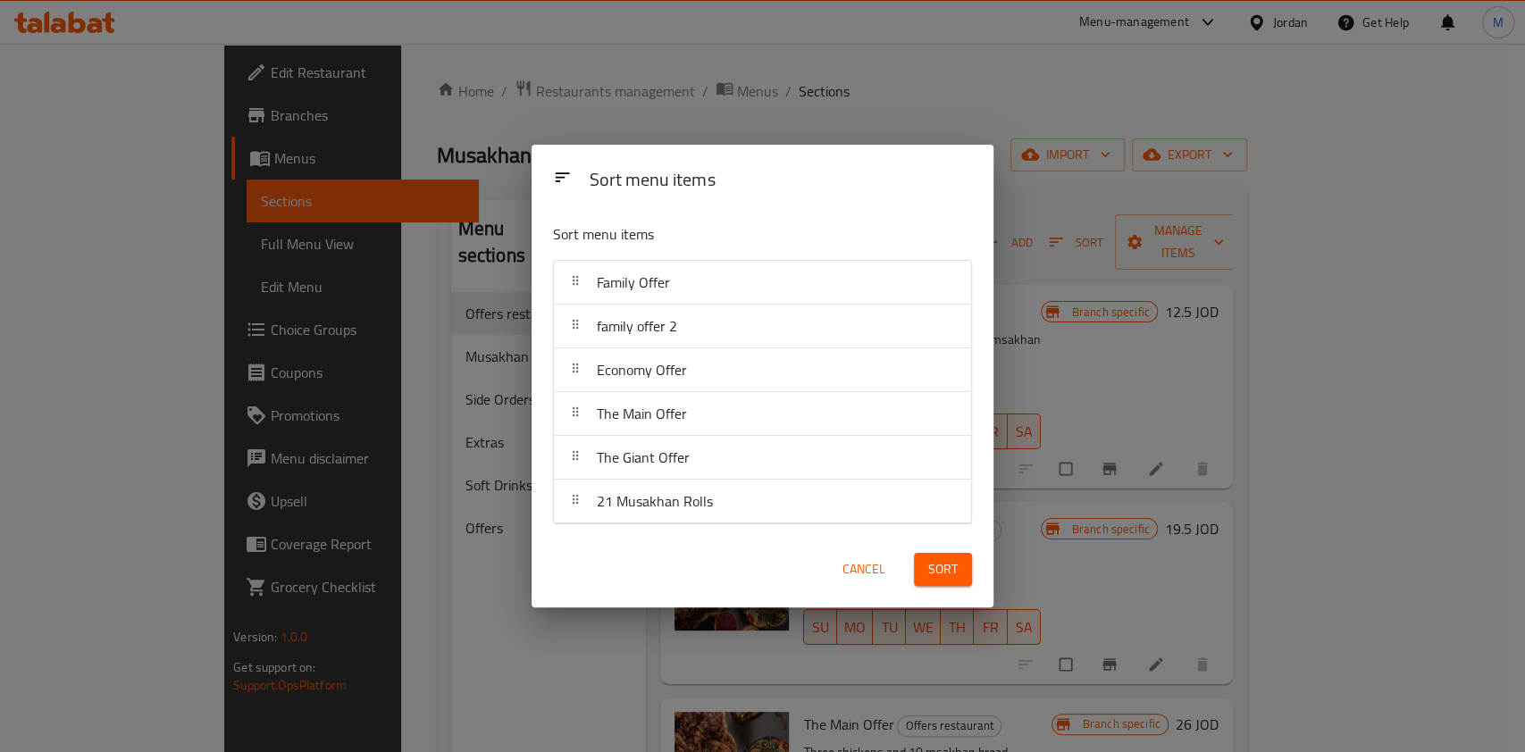
click at [947, 575] on span "Sort" at bounding box center [942, 569] width 29 height 22
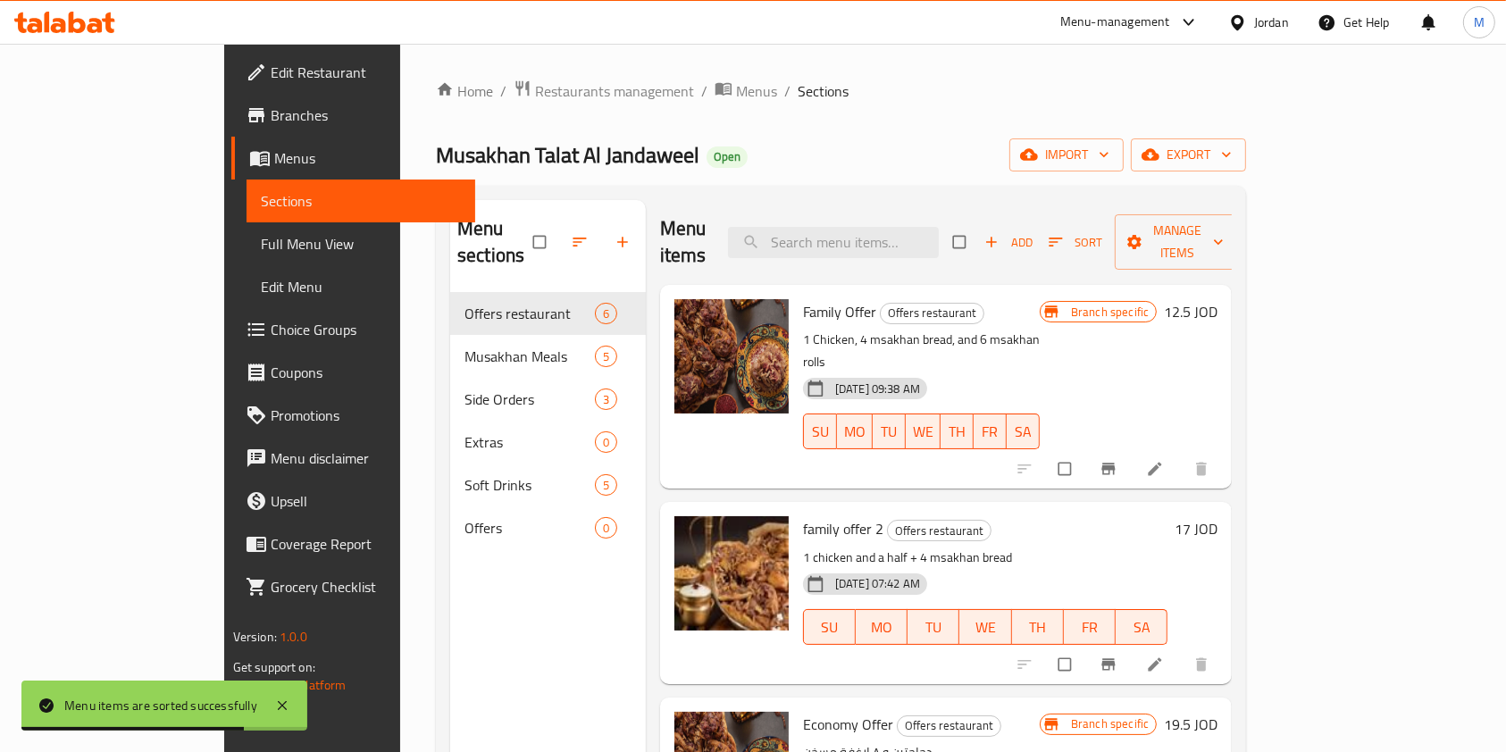
click at [436, 164] on span "Musakhan Talat Al Jandaweel" at bounding box center [568, 155] width 264 height 40
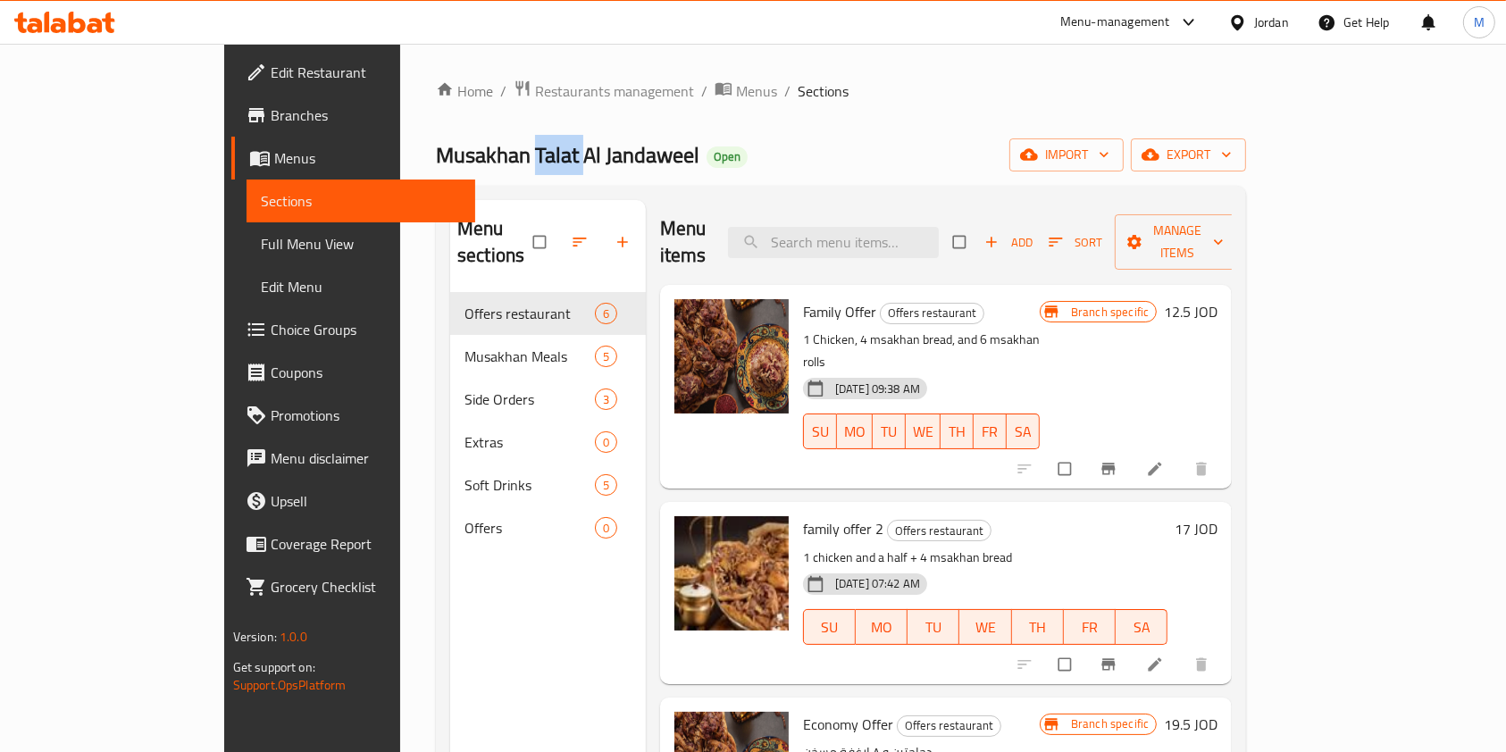
click at [271, 122] on span "Branches" at bounding box center [366, 115] width 191 height 21
